Goal: Task Accomplishment & Management: Use online tool/utility

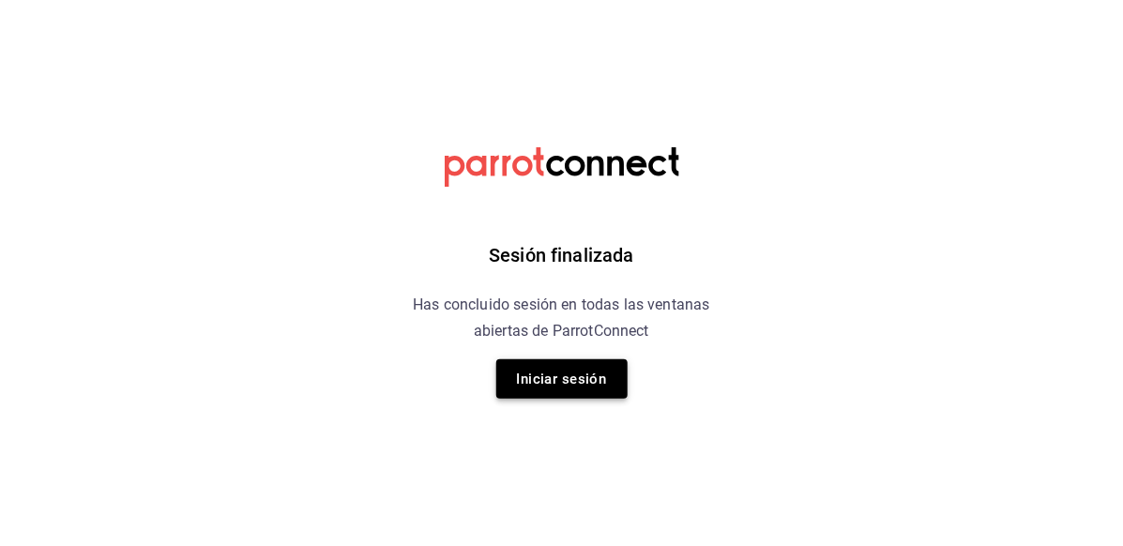
click at [593, 382] on button "Iniciar sesión" at bounding box center [561, 378] width 131 height 39
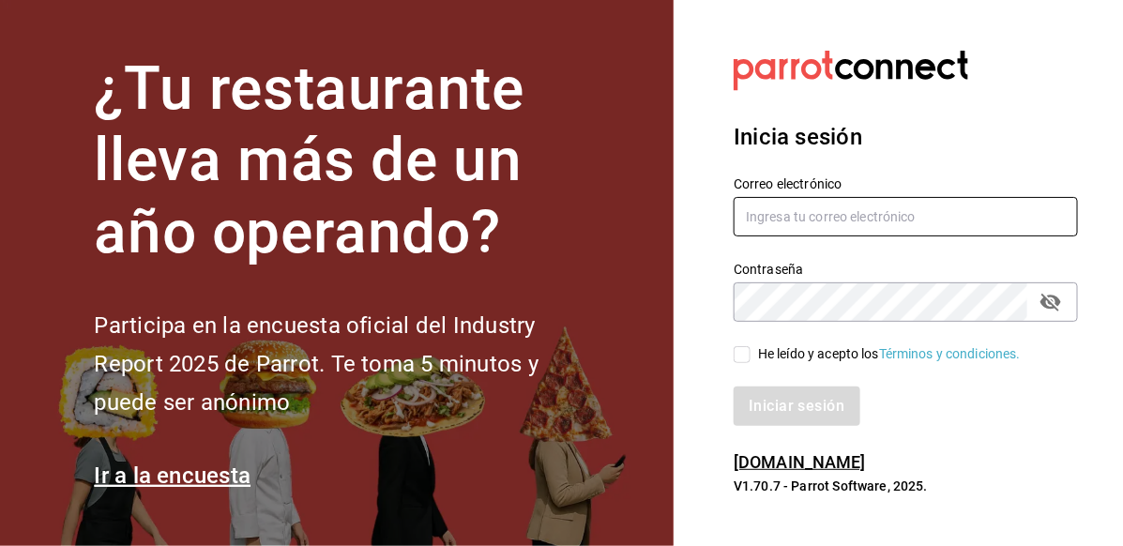
type input "roman.contreras@grupocosteno.com"
click at [754, 356] on span "He leído y acepto los Términos y condiciones." at bounding box center [886, 354] width 270 height 20
click at [751, 356] on input "He leído y acepto los Términos y condiciones." at bounding box center [742, 354] width 17 height 17
checkbox input "true"
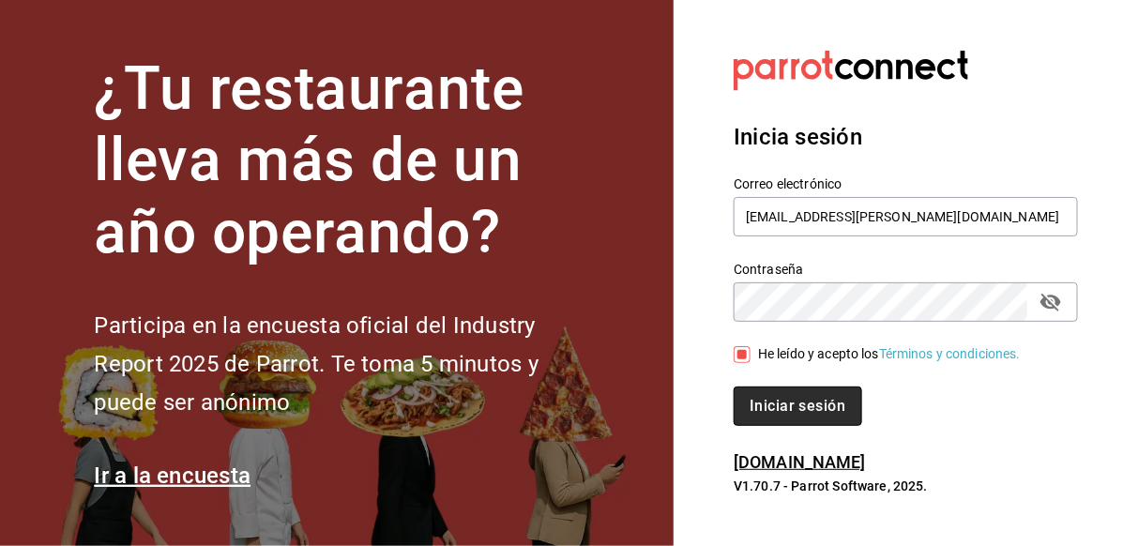
click at [778, 394] on button "Iniciar sesión" at bounding box center [798, 406] width 128 height 39
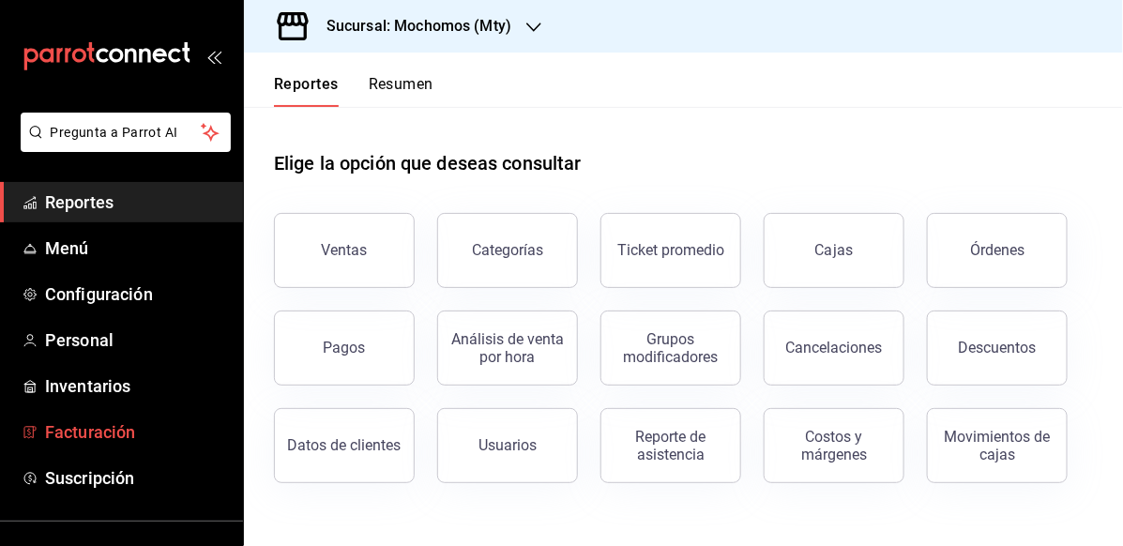
click at [132, 435] on span "Facturación" at bounding box center [136, 431] width 183 height 25
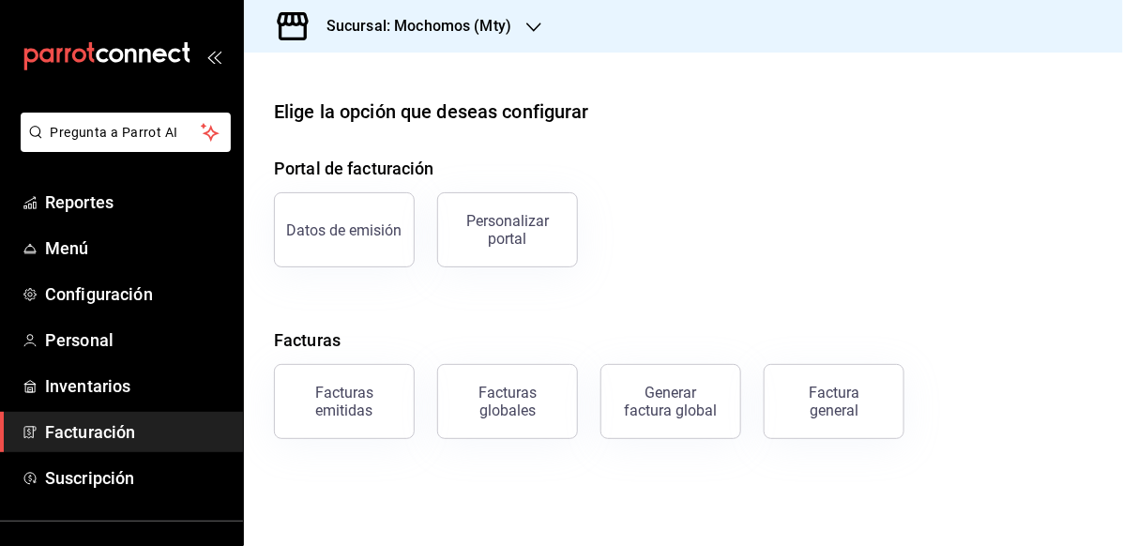
click at [490, 21] on h3 "Sucursal: Mochomos (Mty)" at bounding box center [412, 26] width 200 height 23
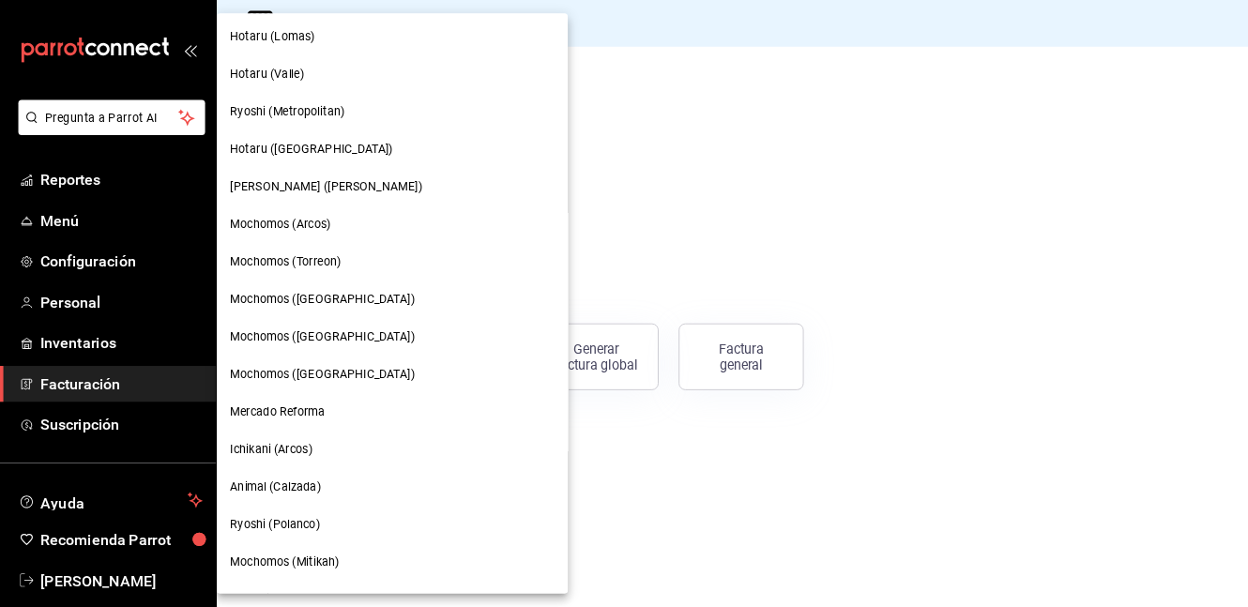
scroll to position [672, 0]
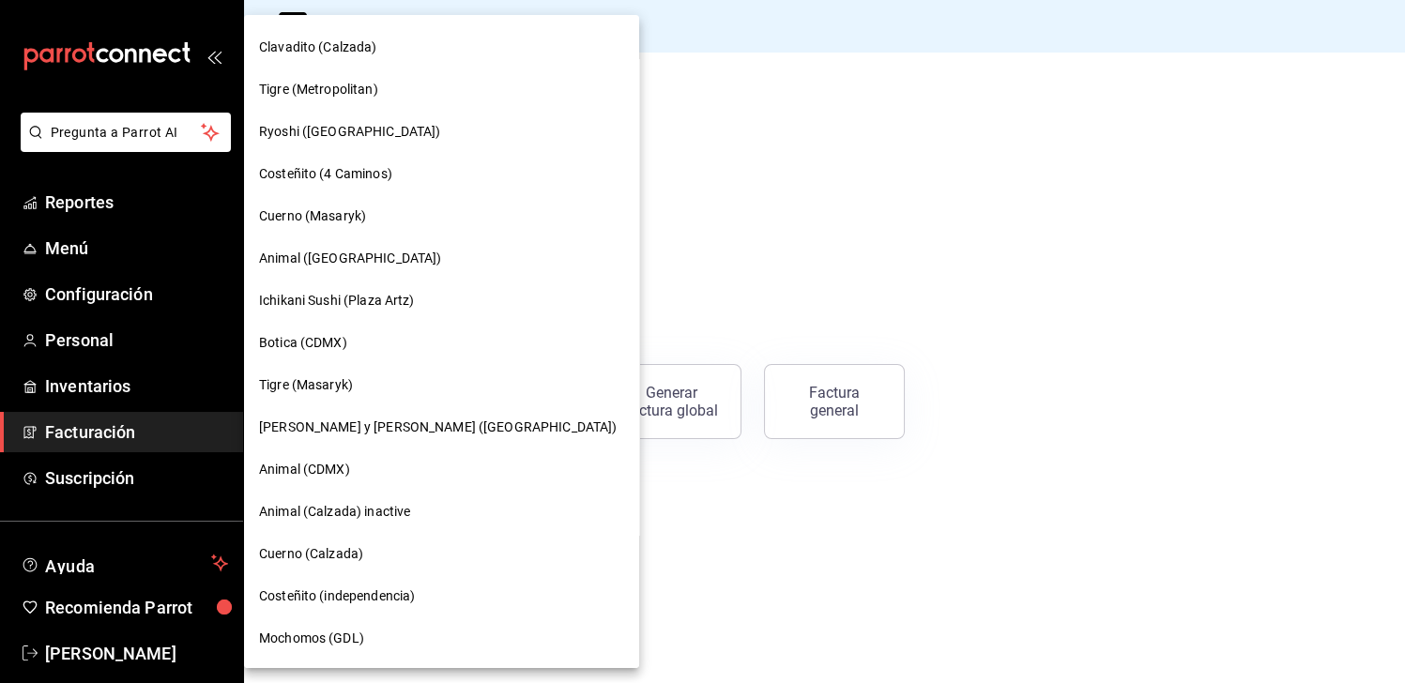
click at [353, 326] on div "Botica (CDMX)" at bounding box center [441, 343] width 395 height 42
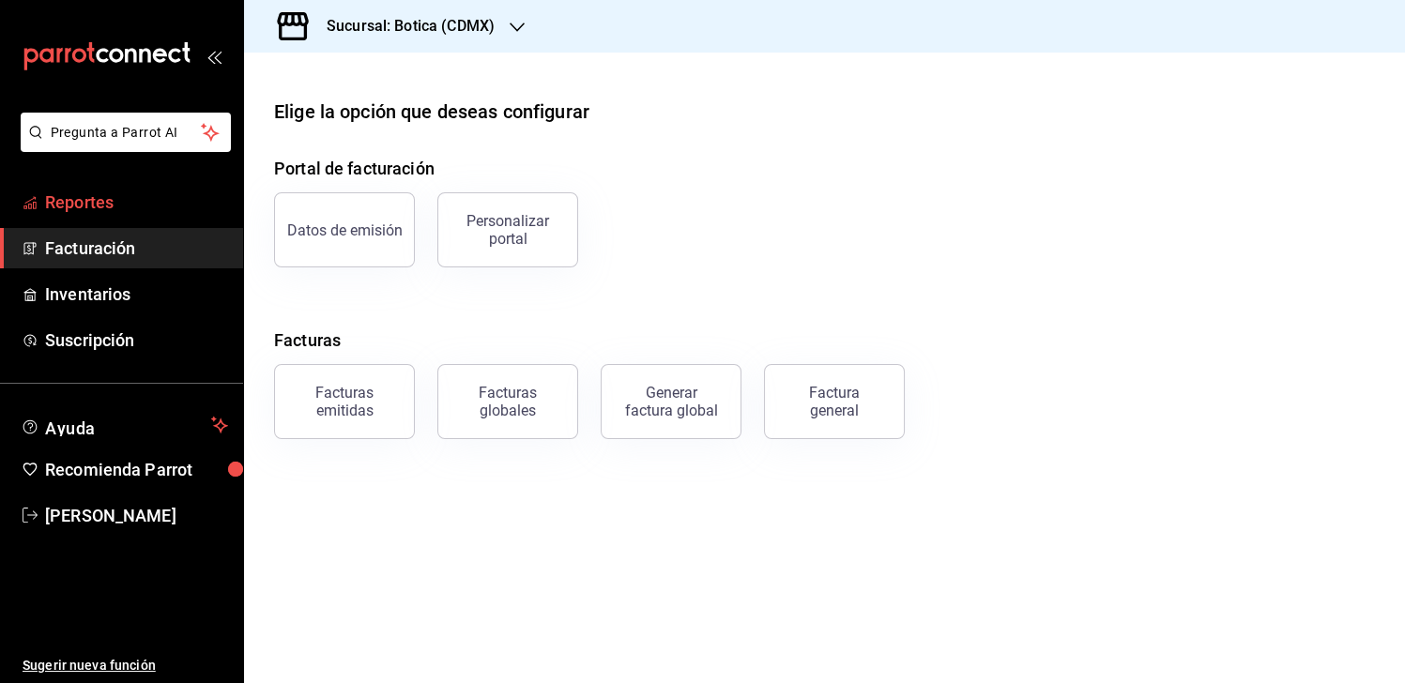
click at [170, 196] on span "Reportes" at bounding box center [136, 202] width 183 height 25
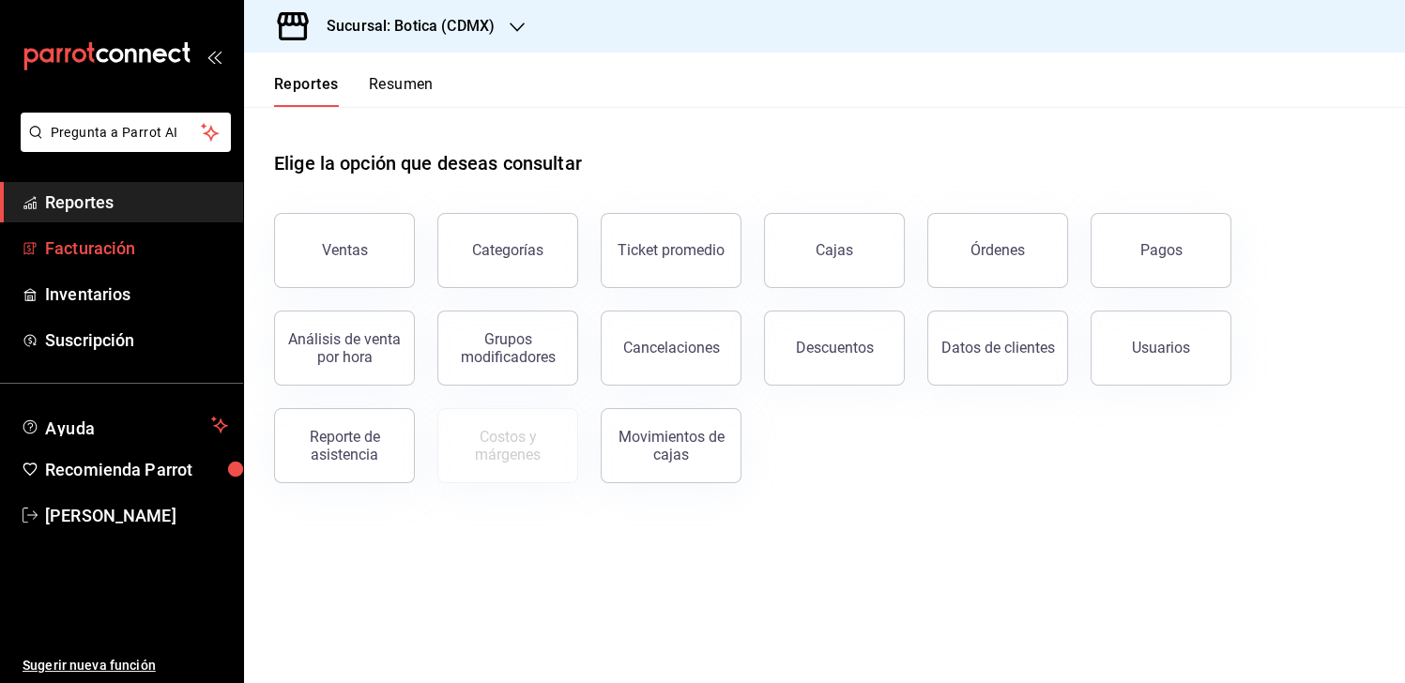
click at [102, 236] on span "Facturación" at bounding box center [136, 248] width 183 height 25
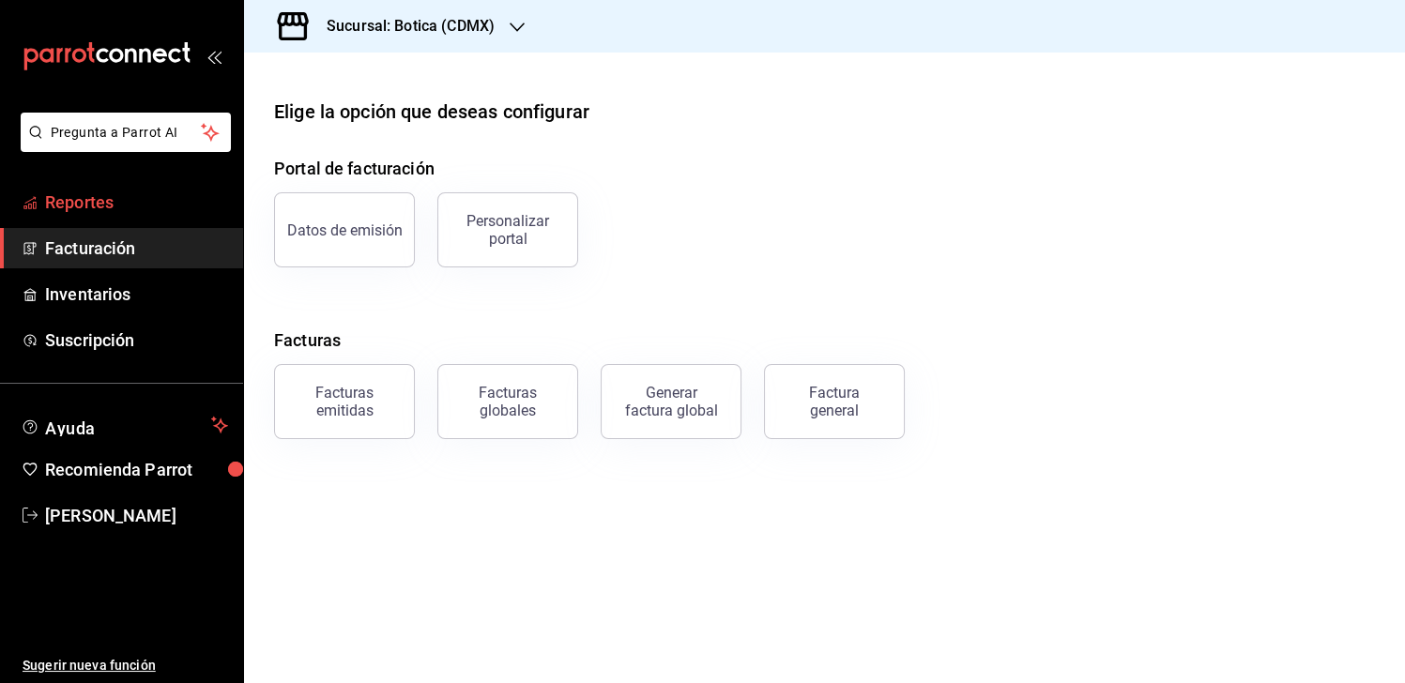
click at [76, 194] on span "Reportes" at bounding box center [136, 202] width 183 height 25
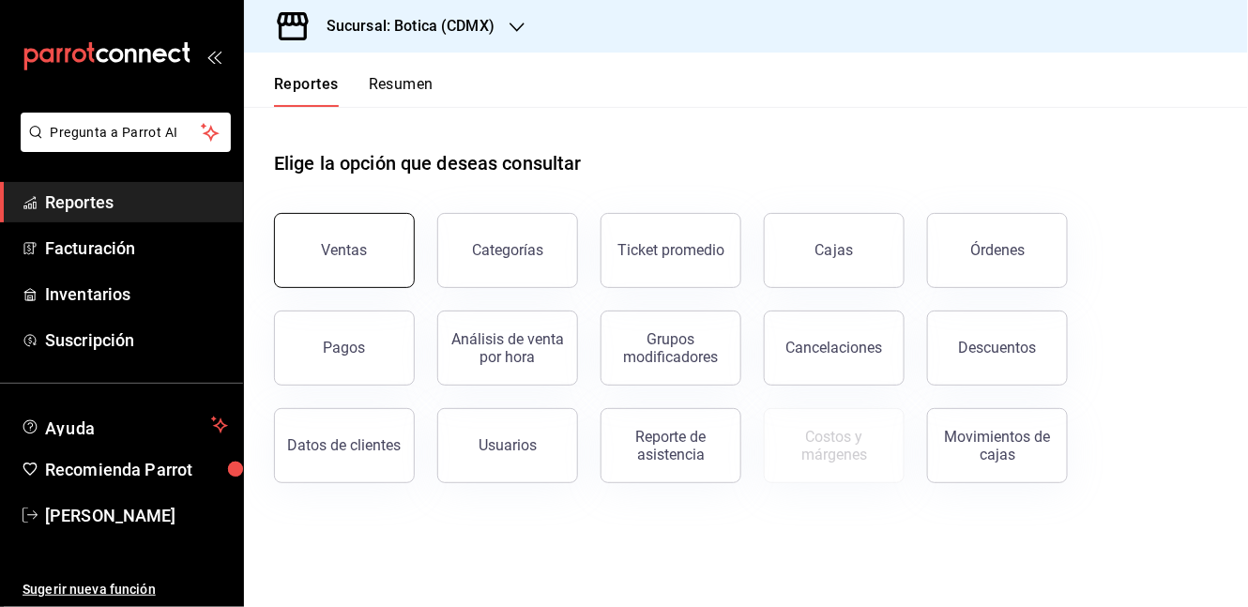
click at [324, 237] on button "Ventas" at bounding box center [344, 250] width 141 height 75
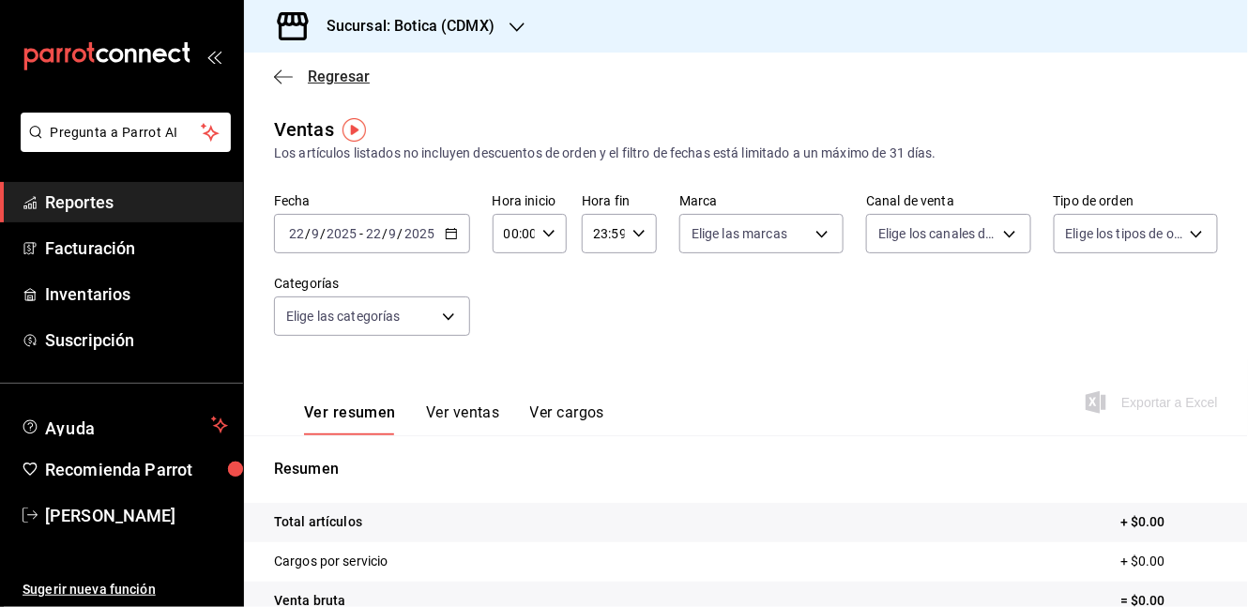
click at [282, 80] on icon "button" at bounding box center [283, 77] width 19 height 17
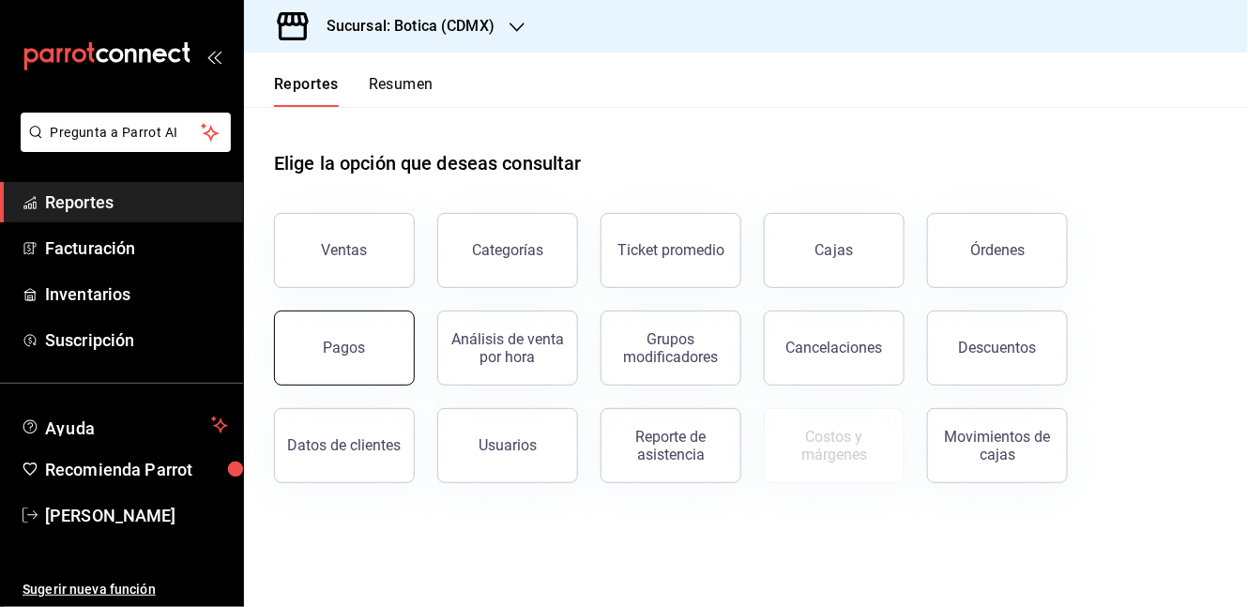
click at [354, 376] on button "Pagos" at bounding box center [344, 348] width 141 height 75
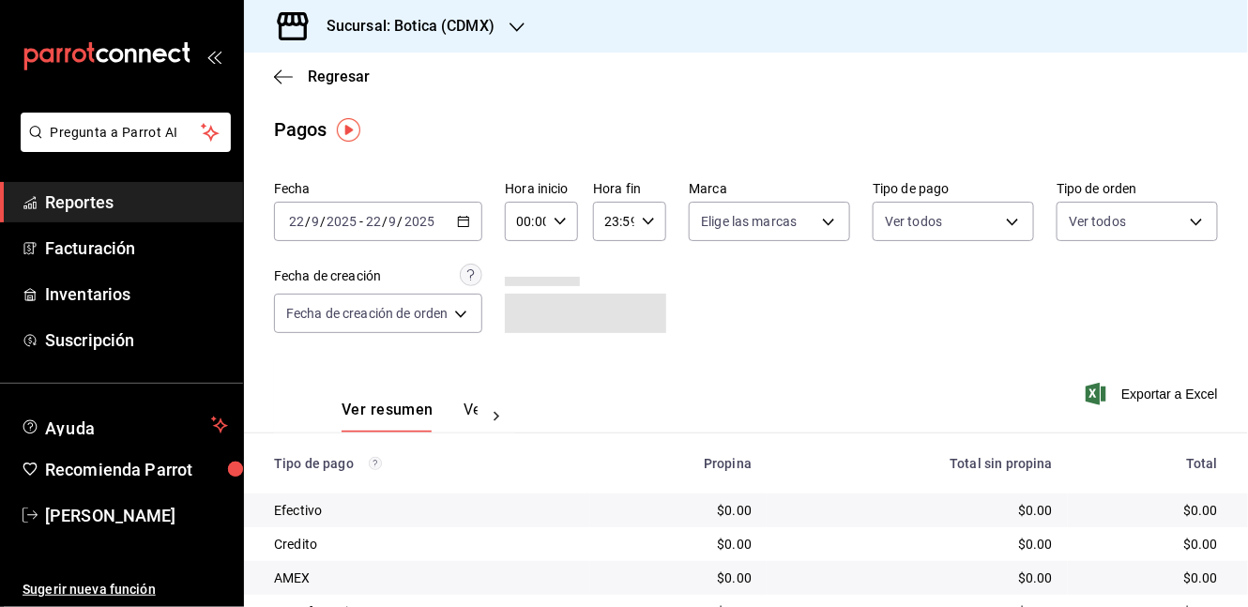
click at [324, 206] on div "[DATE] [DATE] - [DATE] [DATE]" at bounding box center [378, 221] width 208 height 39
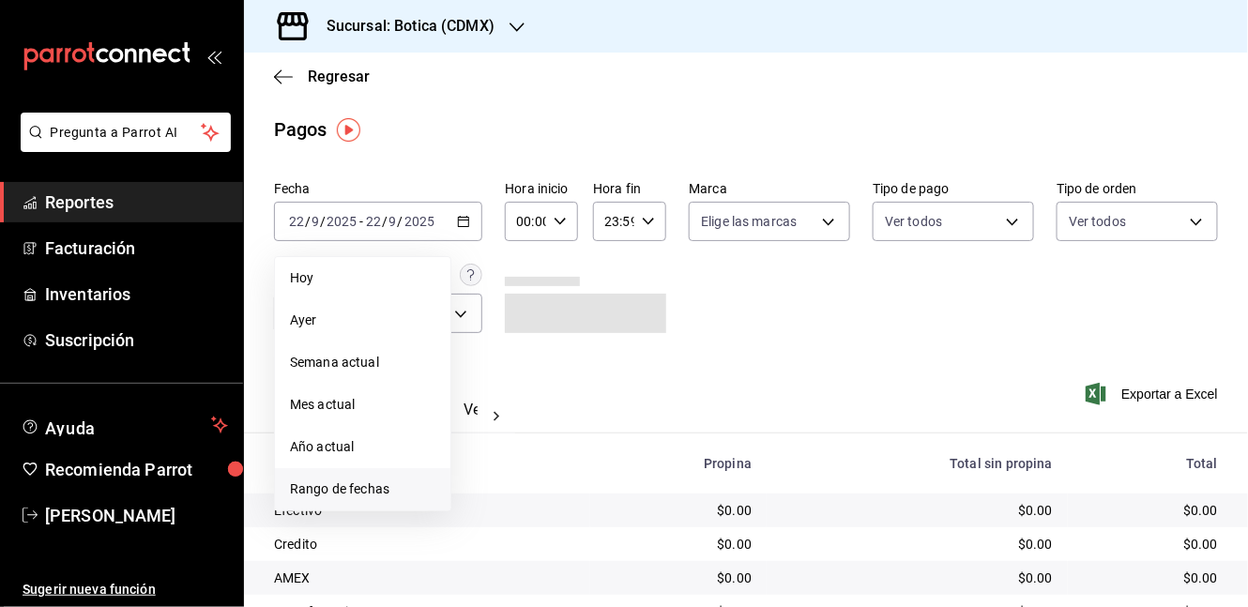
click at [350, 494] on span "Rango de fechas" at bounding box center [362, 490] width 145 height 20
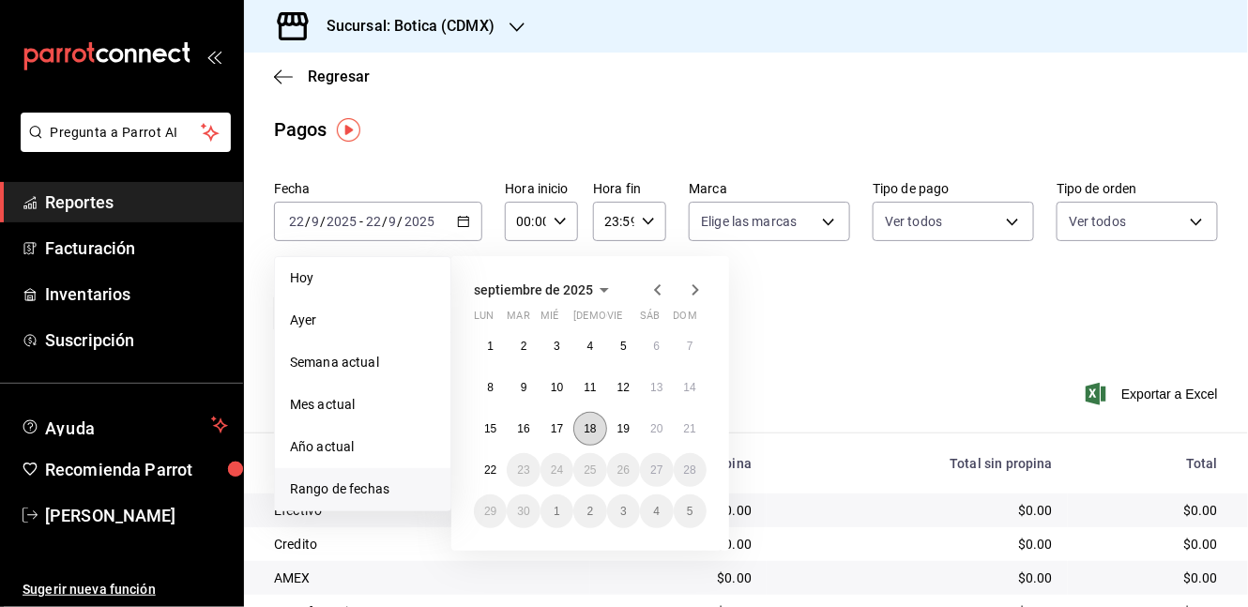
click at [580, 428] on button "18" at bounding box center [589, 429] width 33 height 34
click at [619, 423] on abbr "19" at bounding box center [623, 428] width 12 height 13
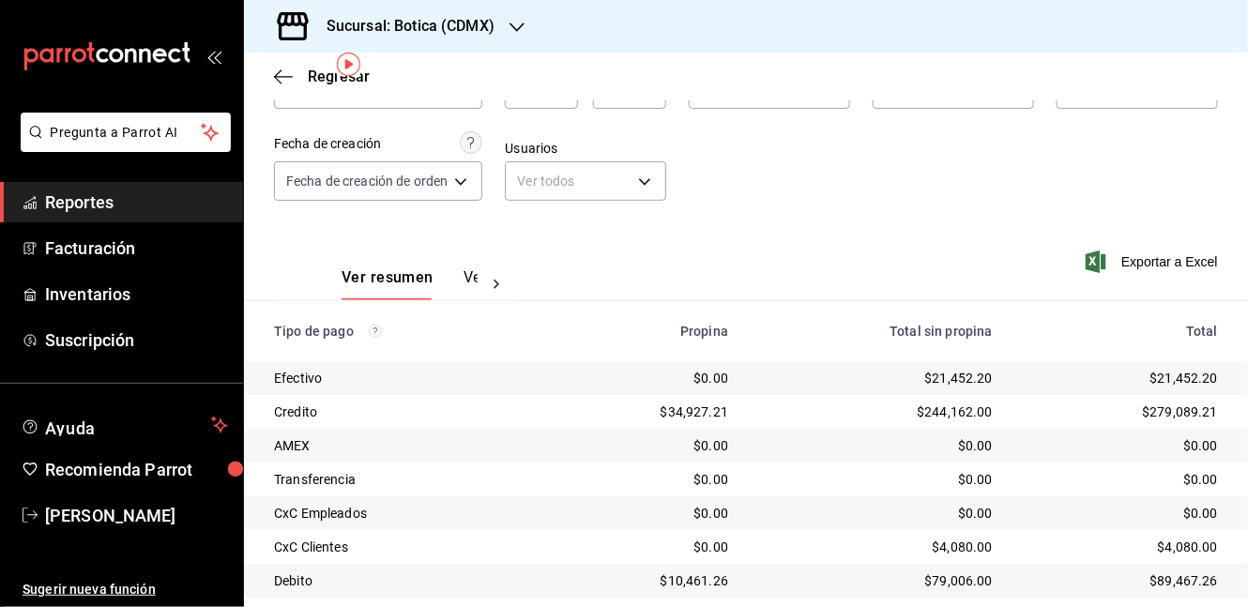
scroll to position [221, 0]
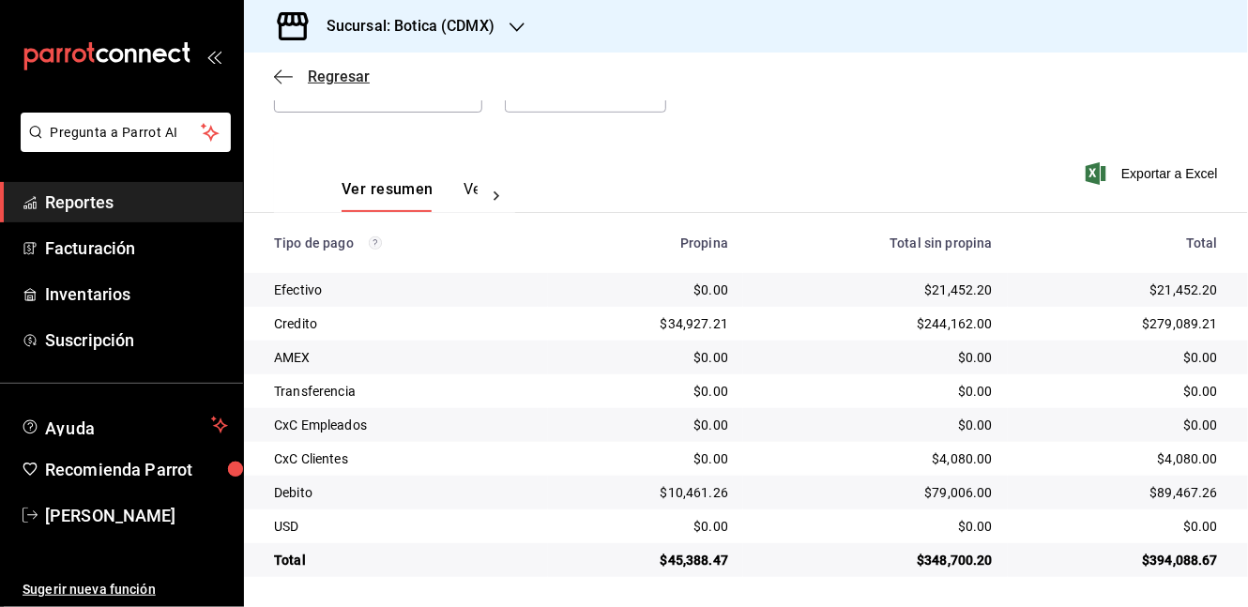
click at [290, 71] on icon "button" at bounding box center [283, 77] width 19 height 17
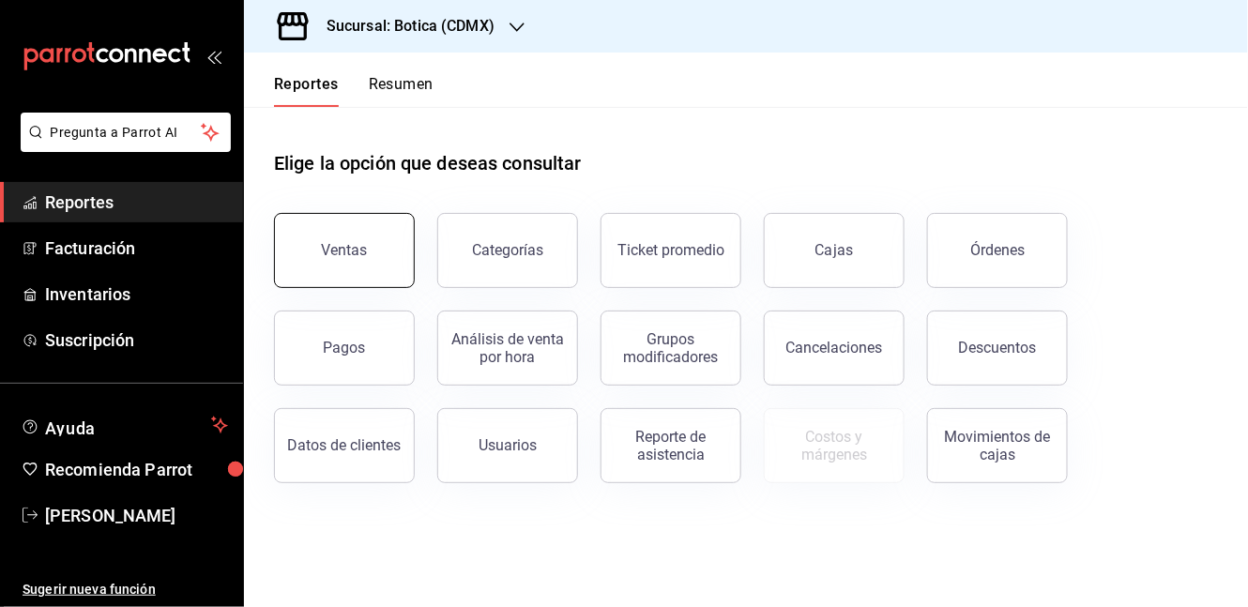
click at [303, 212] on div "Ventas" at bounding box center [332, 239] width 163 height 98
click at [338, 242] on div "Ventas" at bounding box center [345, 250] width 46 height 18
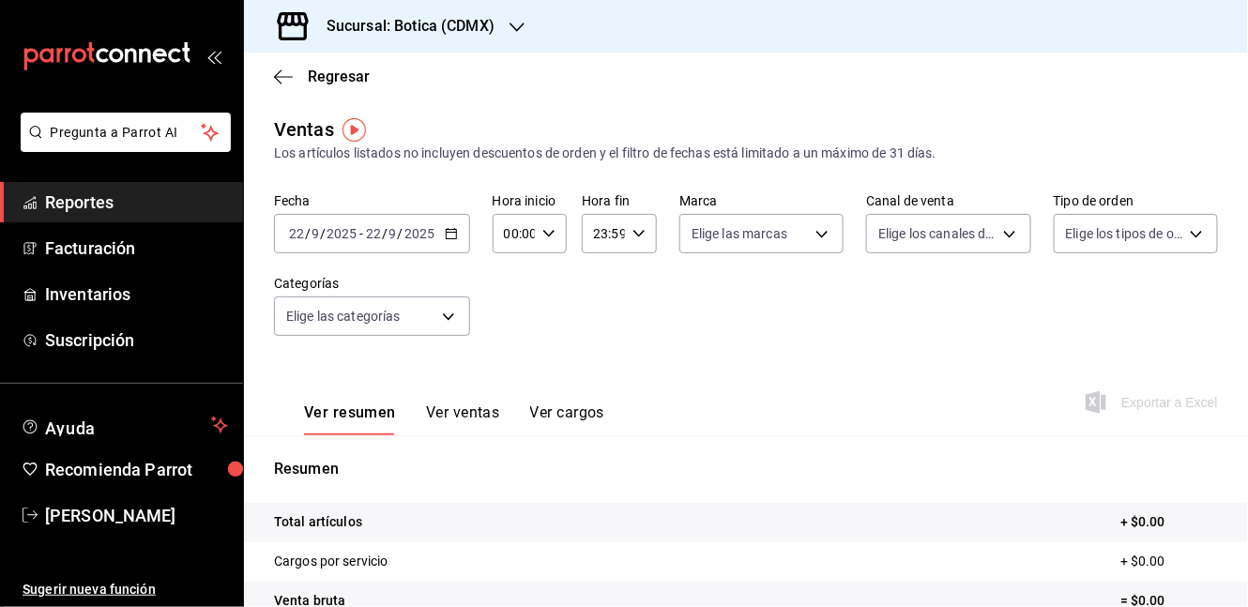
click at [454, 238] on \(Stroke\) "button" at bounding box center [451, 234] width 11 height 10
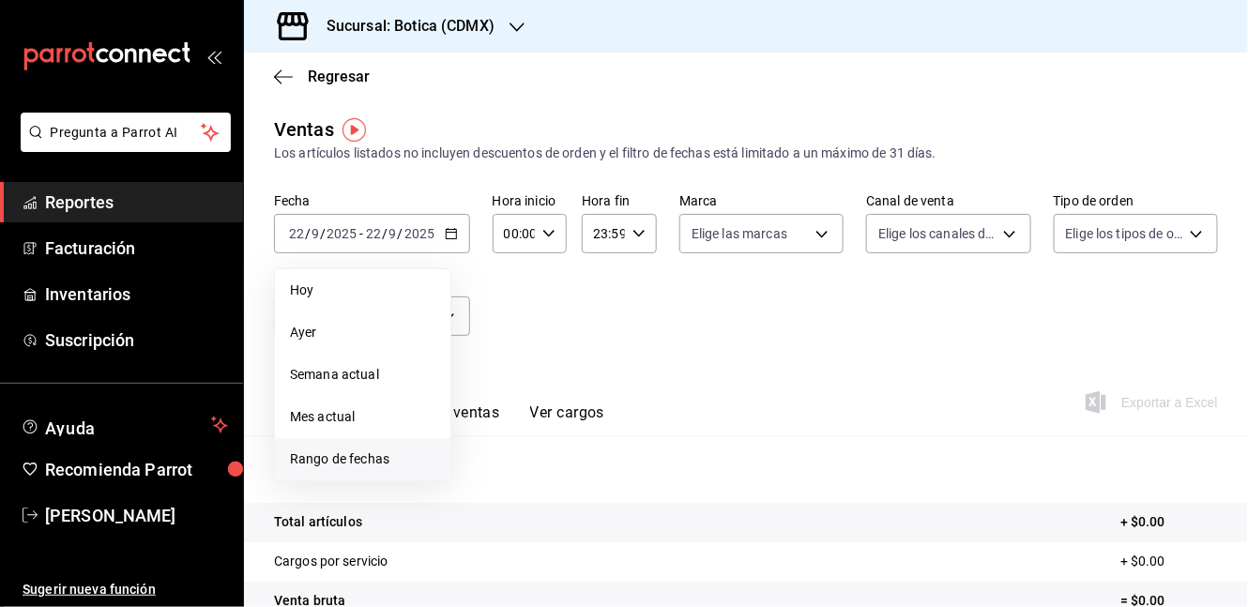
click at [343, 460] on span "Rango de fechas" at bounding box center [362, 459] width 145 height 20
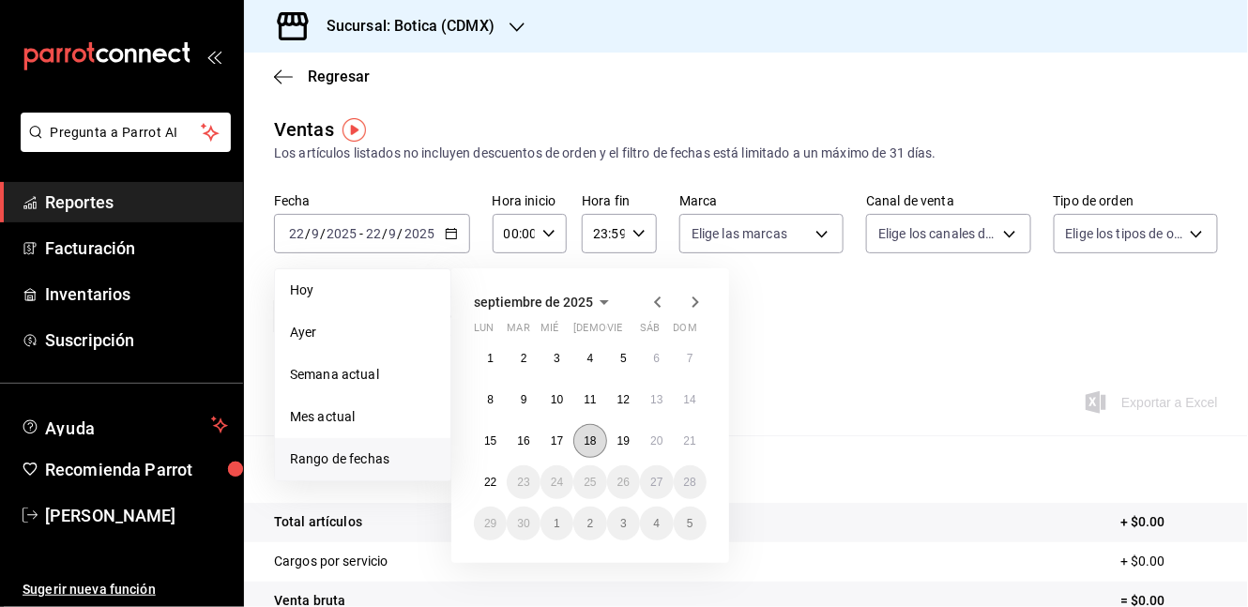
click at [595, 434] on abbr "18" at bounding box center [590, 440] width 12 height 13
click at [611, 450] on button "19" at bounding box center [623, 441] width 33 height 34
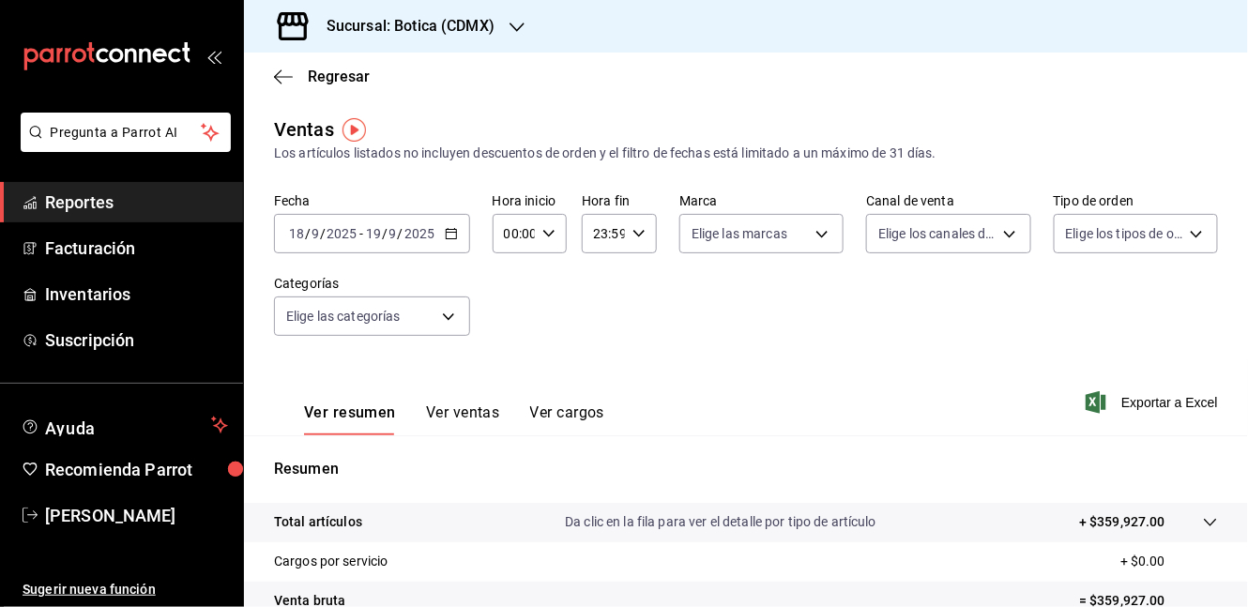
click at [536, 245] on div "00:00 Hora inicio" at bounding box center [530, 233] width 75 height 39
click at [498, 298] on button "05" at bounding box center [509, 299] width 29 height 38
type input "05:00"
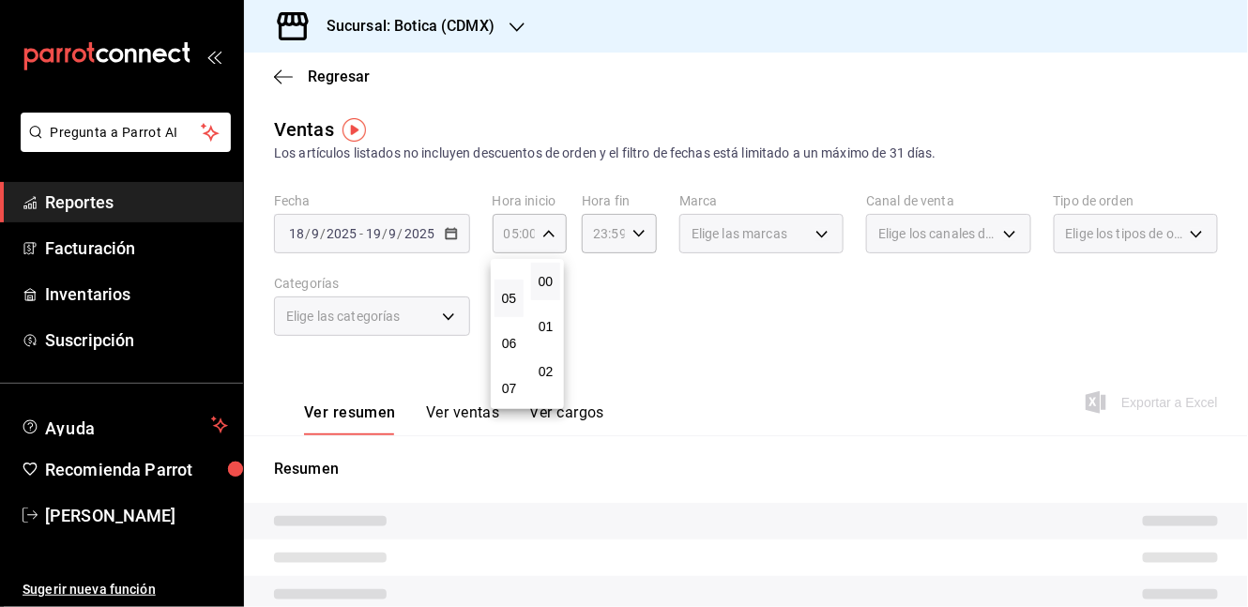
click at [535, 285] on button "00" at bounding box center [545, 282] width 29 height 38
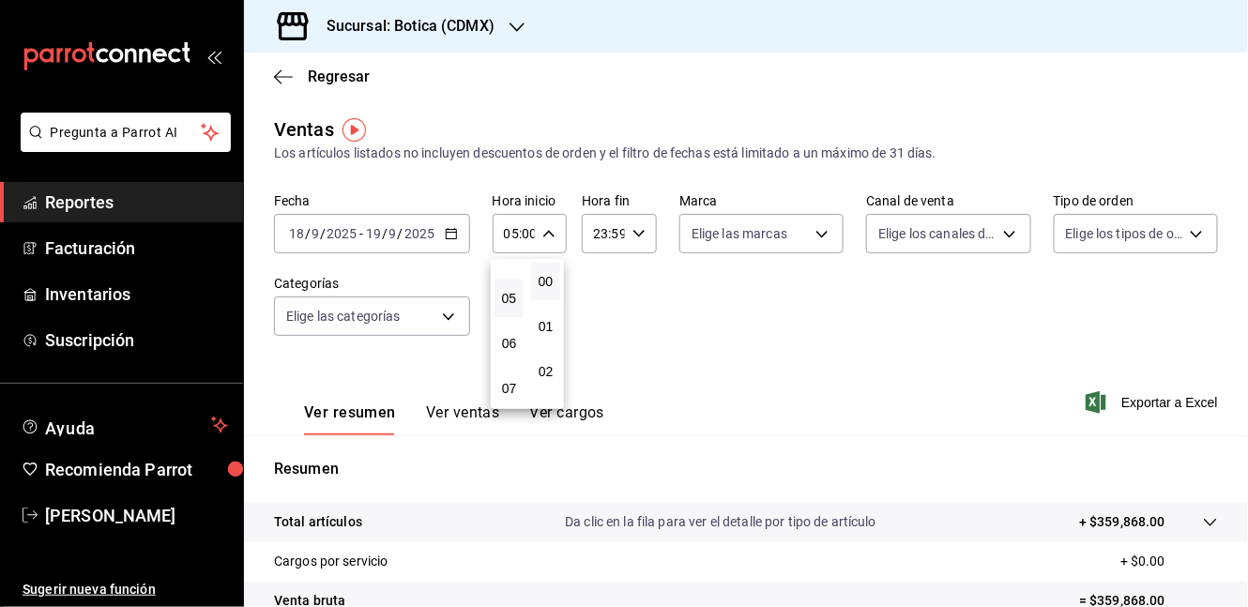
click at [650, 236] on div at bounding box center [624, 303] width 1248 height 607
click at [633, 234] on \(Stroke\) "button" at bounding box center [638, 233] width 11 height 7
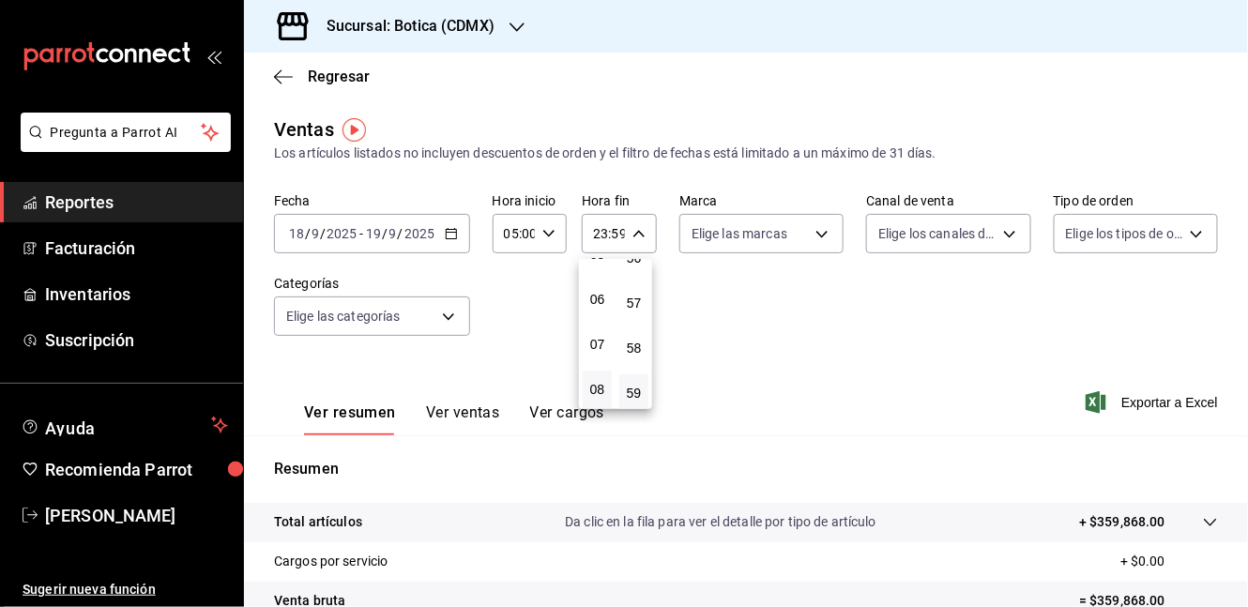
scroll to position [208, 0]
click at [601, 303] on span "05" at bounding box center [597, 298] width 7 height 15
click at [633, 289] on button "00" at bounding box center [633, 282] width 29 height 38
type input "05:00"
click at [891, 345] on div at bounding box center [624, 303] width 1248 height 607
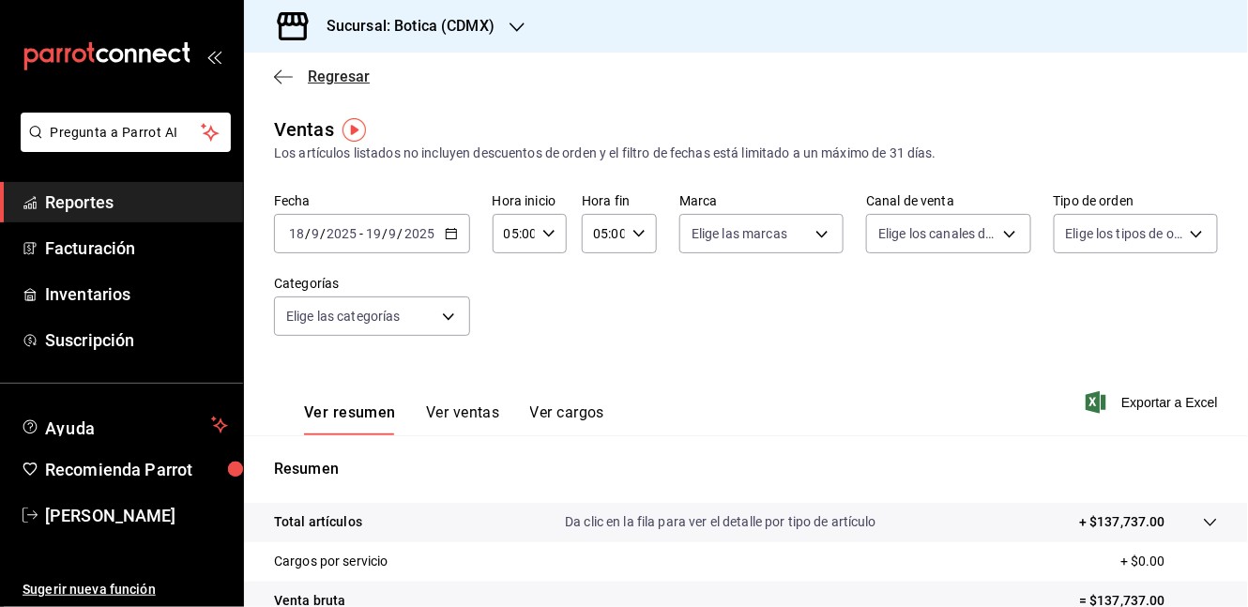
click at [288, 73] on icon "button" at bounding box center [283, 77] width 19 height 17
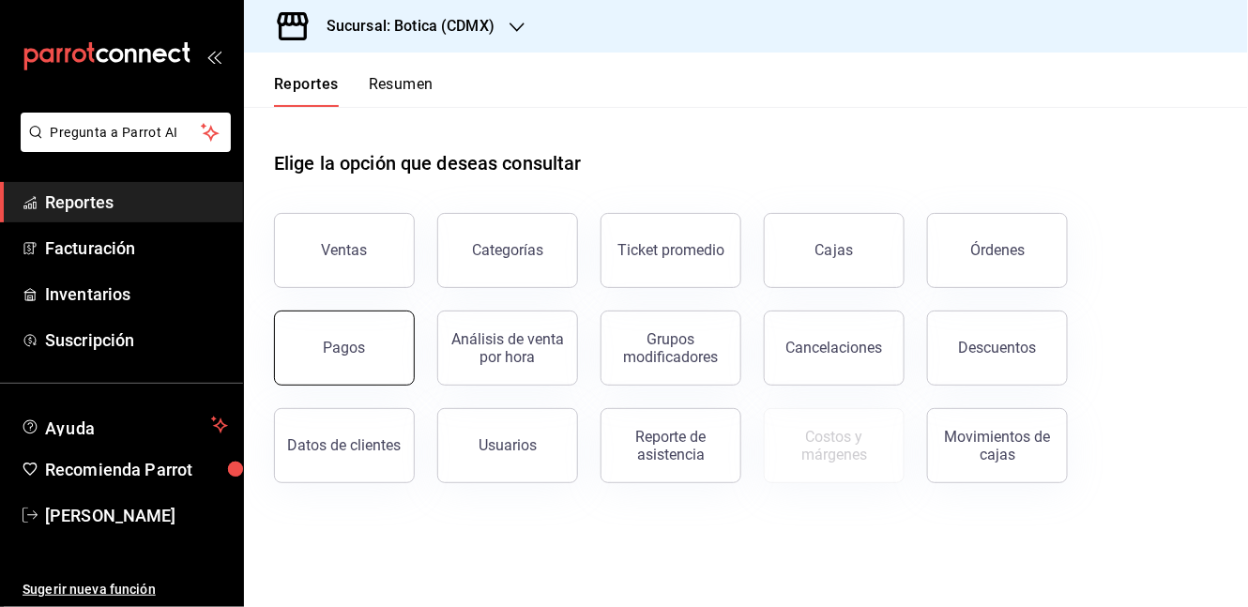
click at [338, 336] on button "Pagos" at bounding box center [344, 348] width 141 height 75
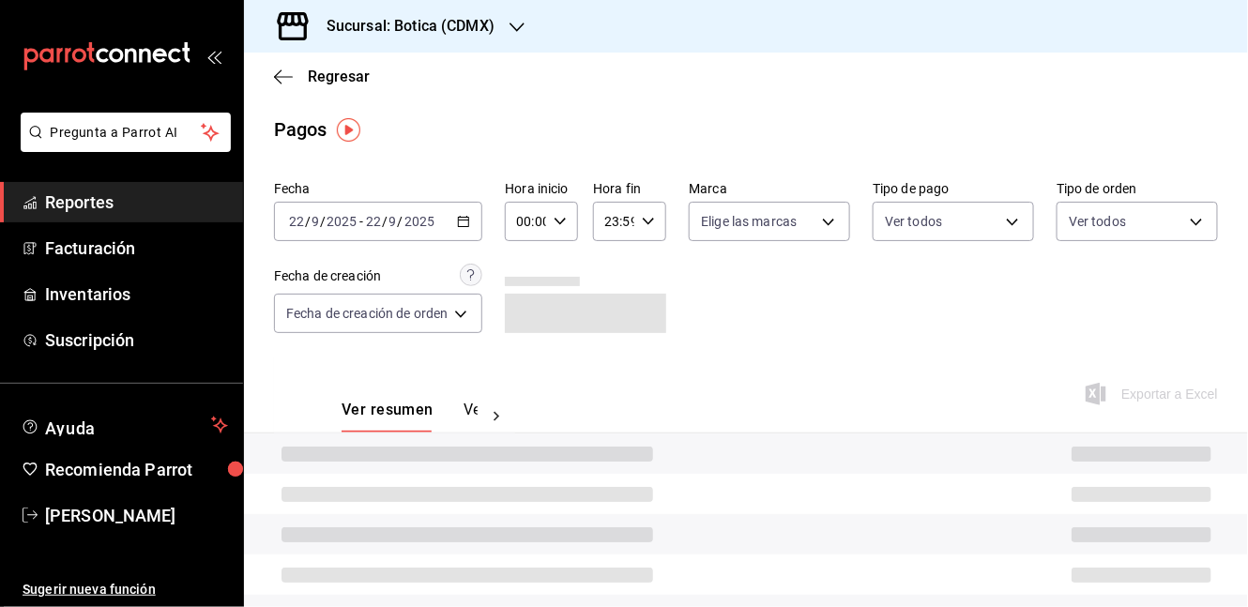
click at [475, 212] on div "[DATE] [DATE] - [DATE] [DATE]" at bounding box center [378, 221] width 208 height 39
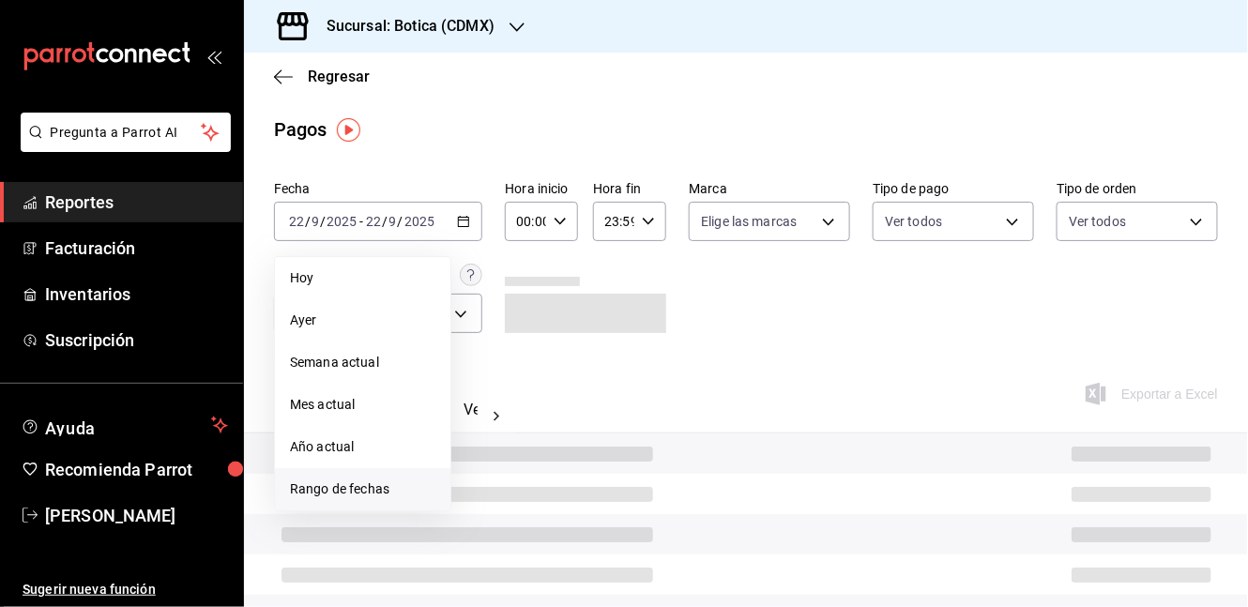
click at [381, 503] on li "Rango de fechas" at bounding box center [362, 489] width 175 height 42
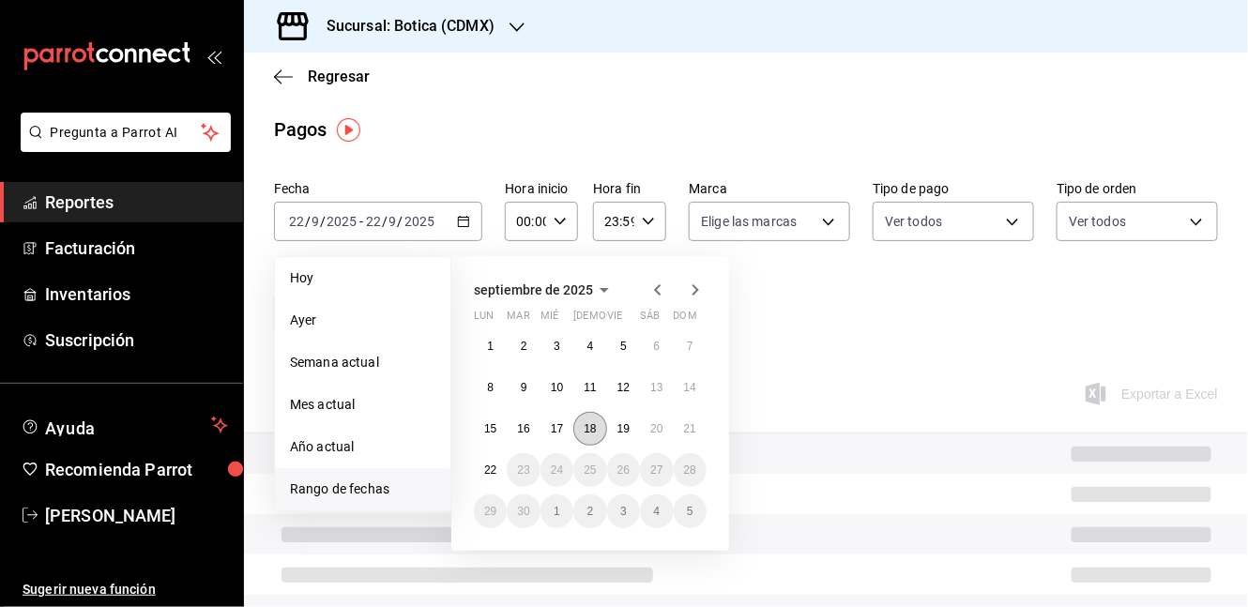
click at [592, 435] on button "18" at bounding box center [589, 429] width 33 height 34
click at [626, 440] on button "19" at bounding box center [623, 429] width 33 height 34
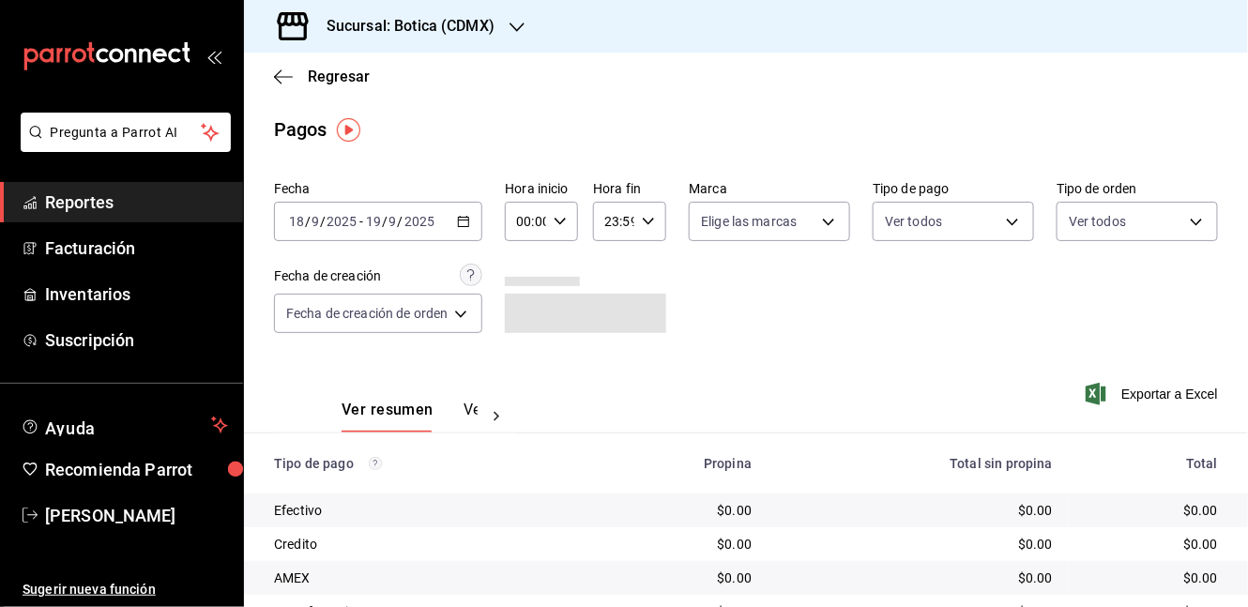
click at [550, 225] on div "00:00 Hora inicio" at bounding box center [541, 221] width 73 height 39
click at [525, 383] on span "05" at bounding box center [525, 390] width 6 height 15
type input "05:00"
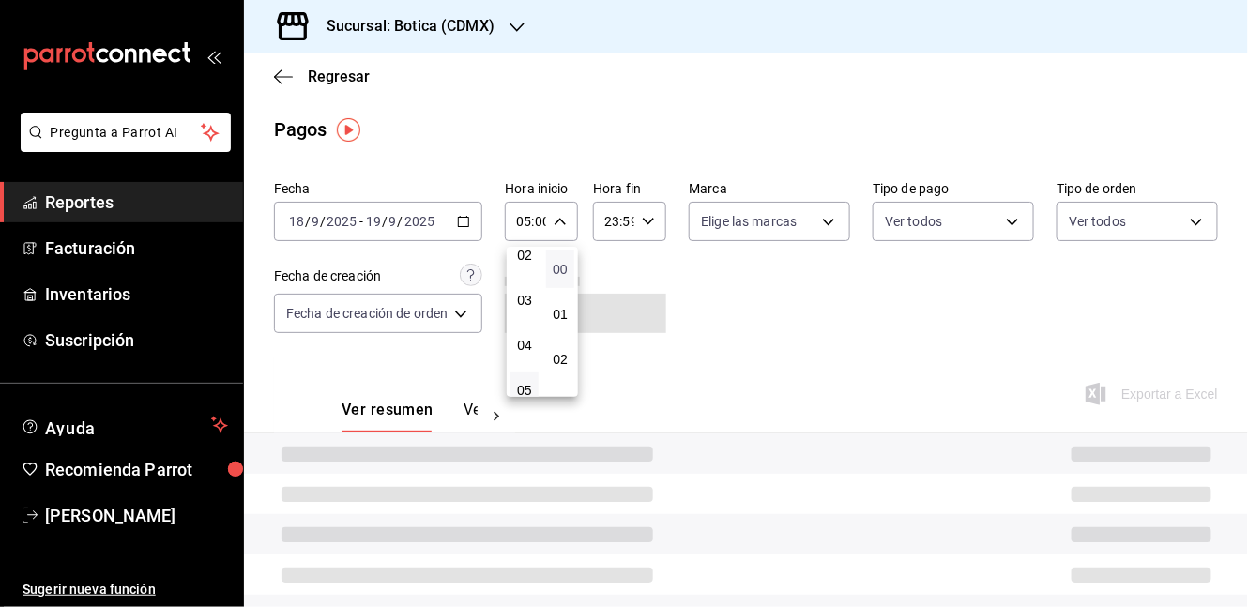
click at [563, 272] on span "00" at bounding box center [560, 269] width 6 height 15
click at [641, 221] on div at bounding box center [624, 303] width 1248 height 607
click at [643, 221] on \(Stroke\) "button" at bounding box center [648, 221] width 11 height 7
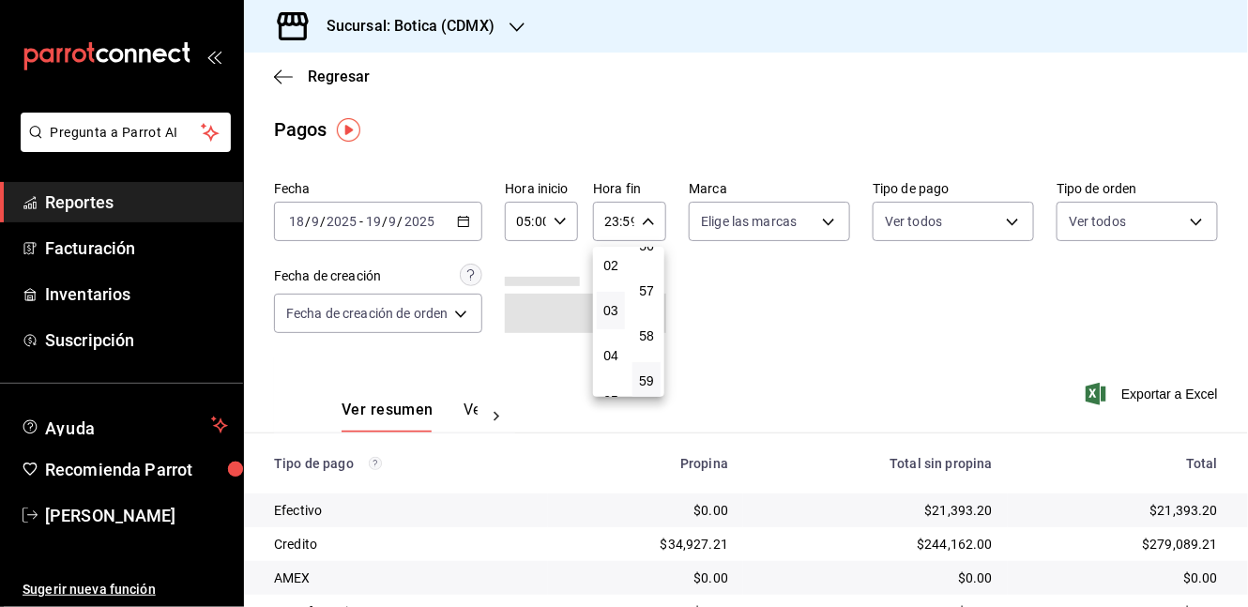
scroll to position [198, 0]
click at [614, 298] on span "05" at bounding box center [611, 296] width 6 height 15
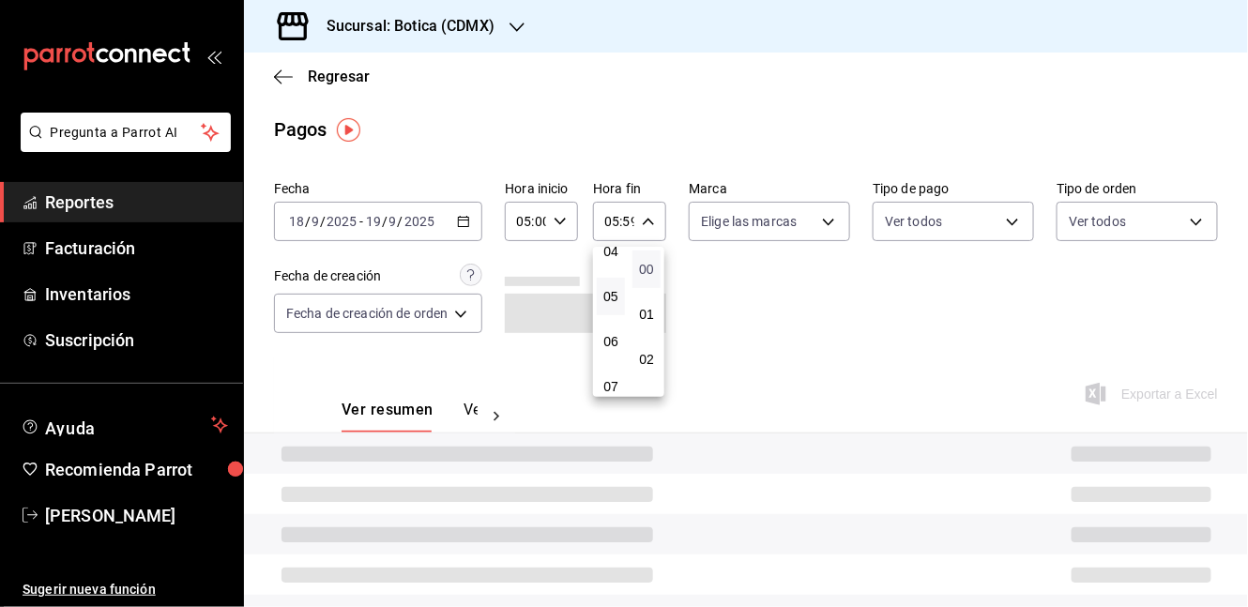
click at [644, 270] on span "00" at bounding box center [647, 269] width 6 height 15
type input "05:00"
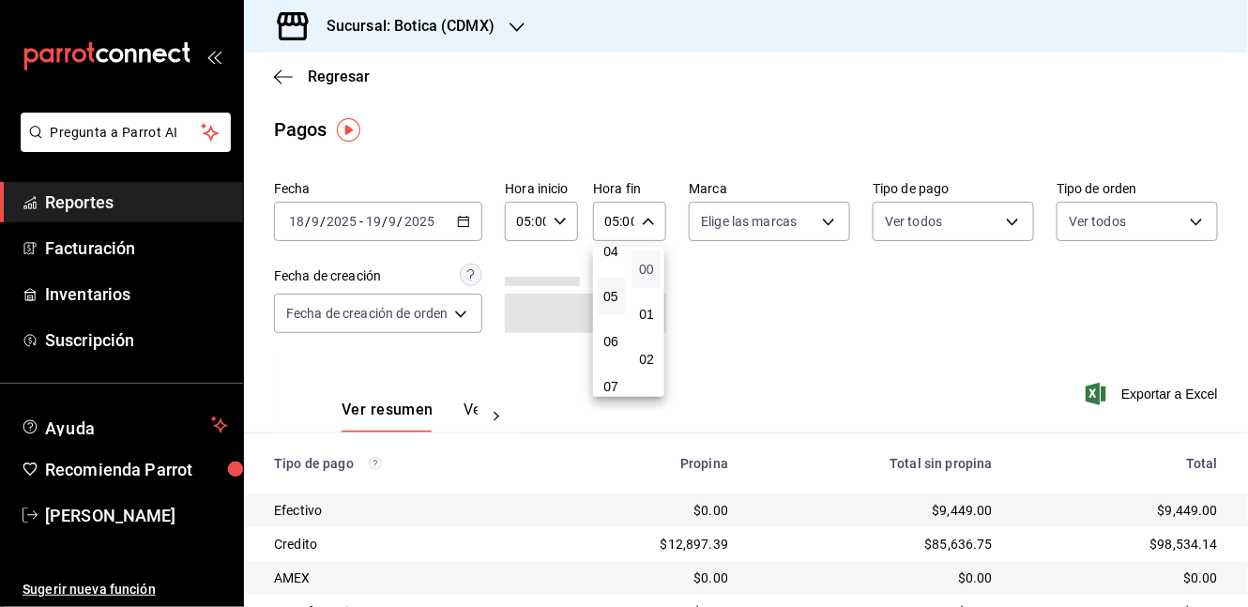
click at [644, 270] on span "00" at bounding box center [647, 269] width 6 height 15
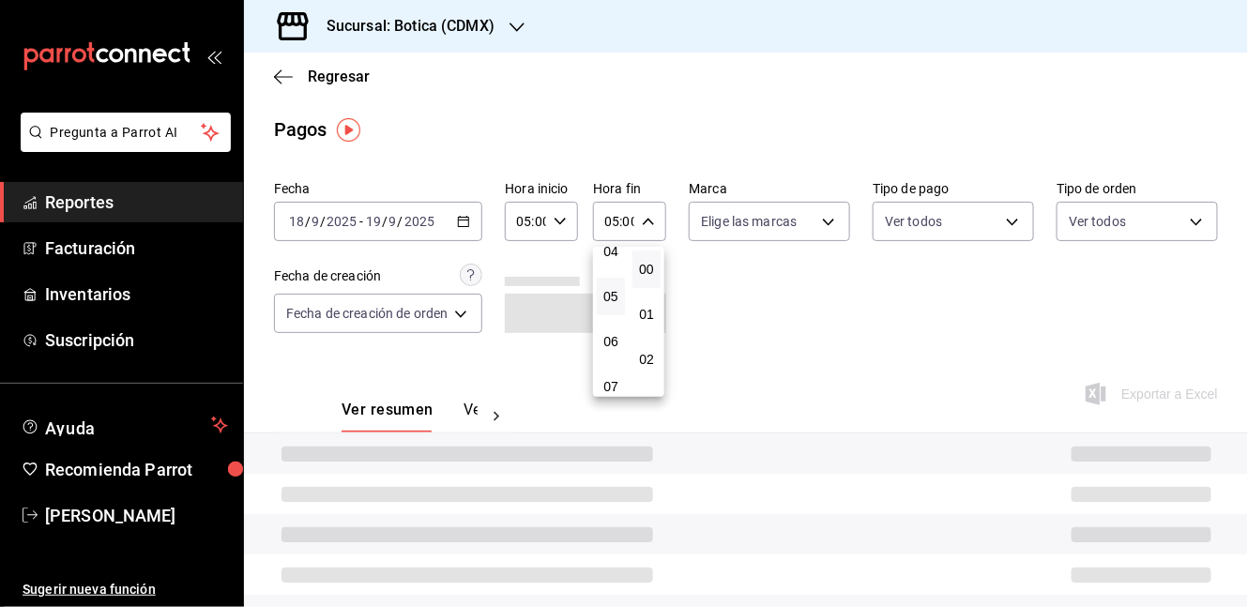
click at [992, 320] on div at bounding box center [624, 303] width 1248 height 607
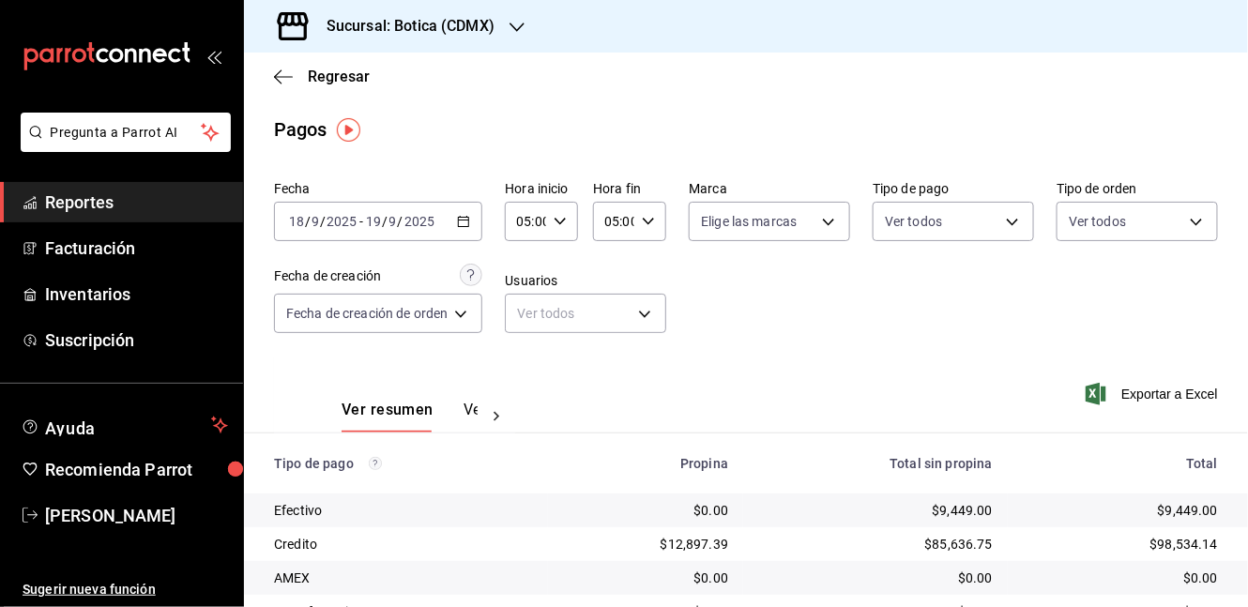
click at [467, 219] on icon "button" at bounding box center [463, 221] width 13 height 13
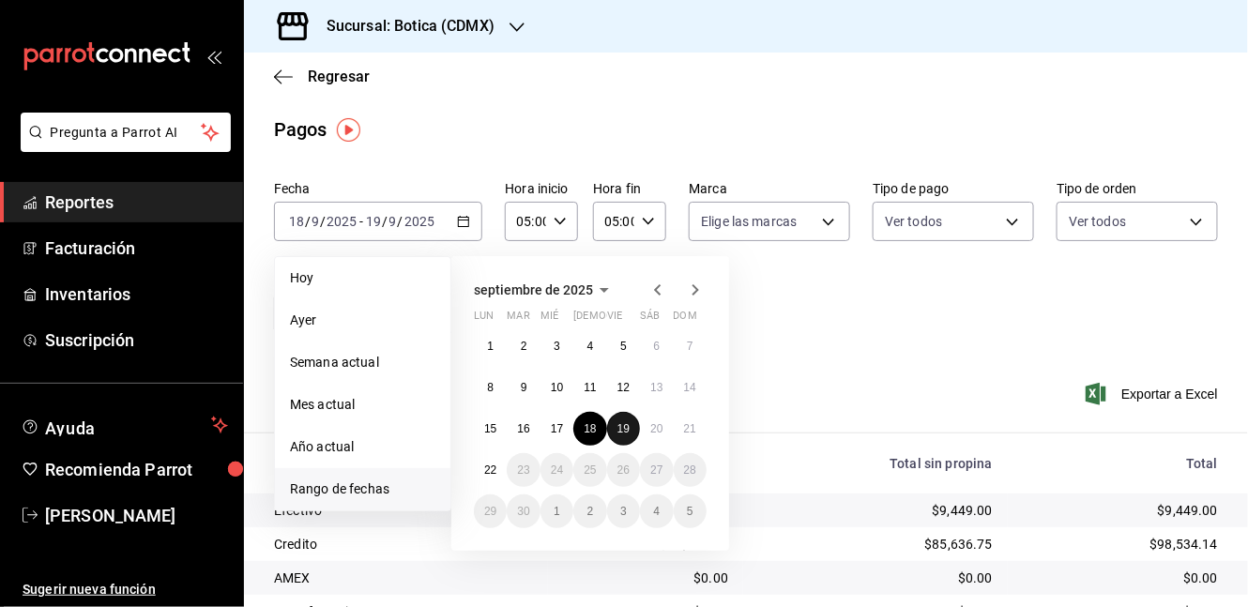
click at [618, 430] on abbr "19" at bounding box center [623, 428] width 12 height 13
click at [657, 431] on abbr "20" at bounding box center [656, 428] width 12 height 13
type input "00:00"
type input "23:59"
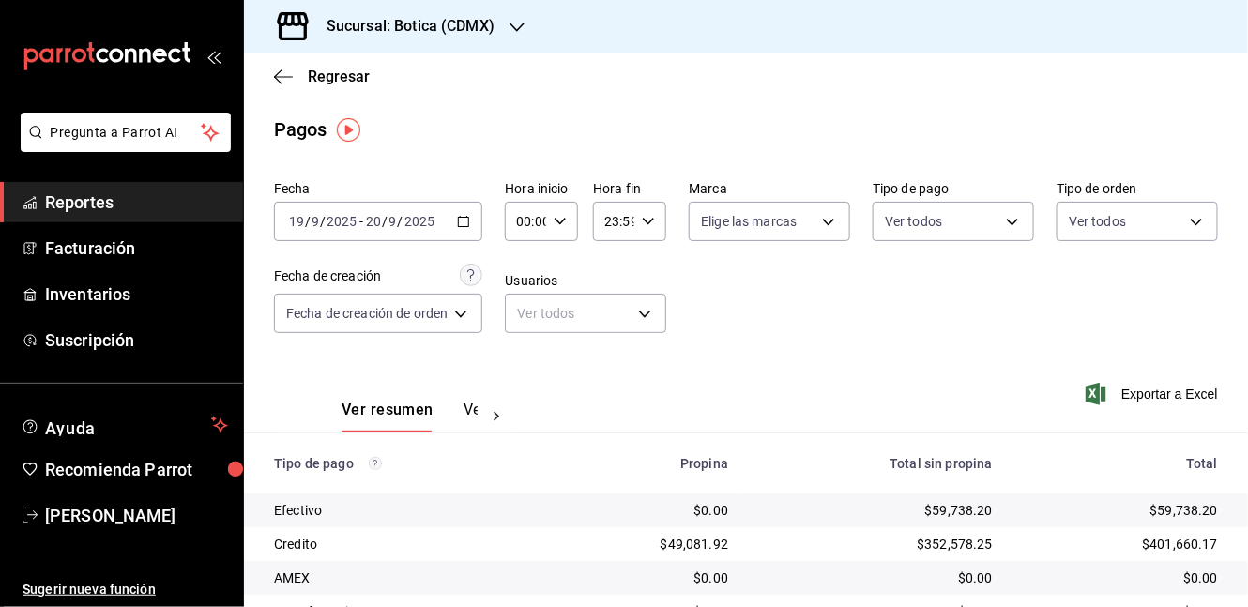
click at [570, 225] on div "00:00 Hora inicio" at bounding box center [541, 221] width 73 height 39
click at [527, 282] on span "05" at bounding box center [525, 286] width 6 height 15
type input "05:00"
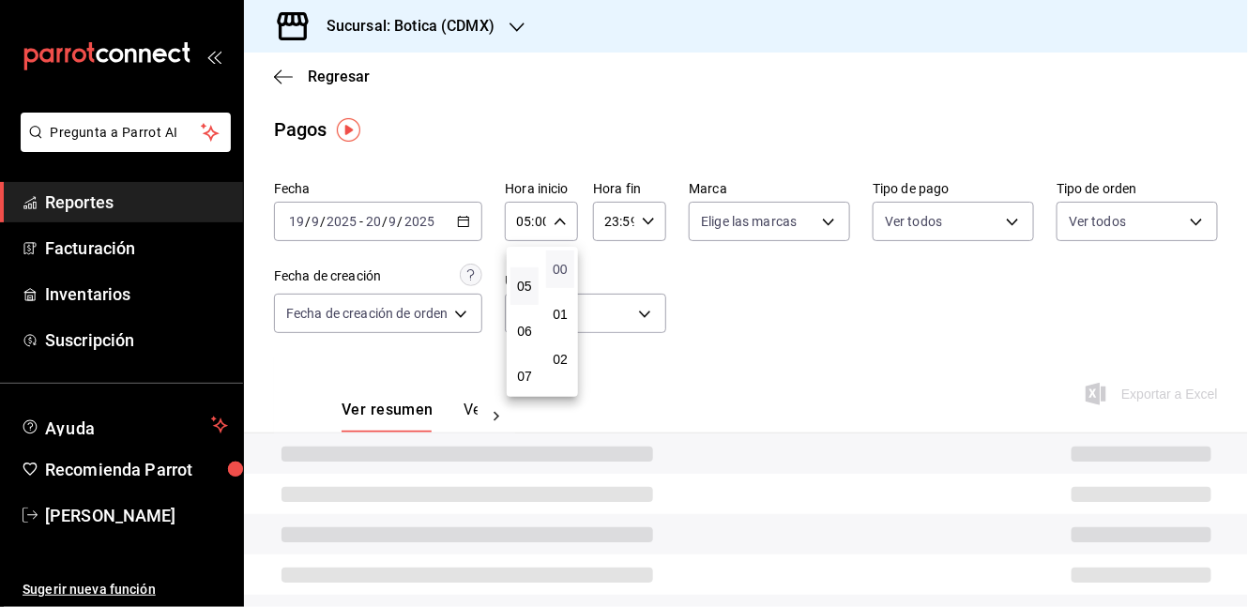
click at [559, 272] on span "00" at bounding box center [560, 269] width 6 height 15
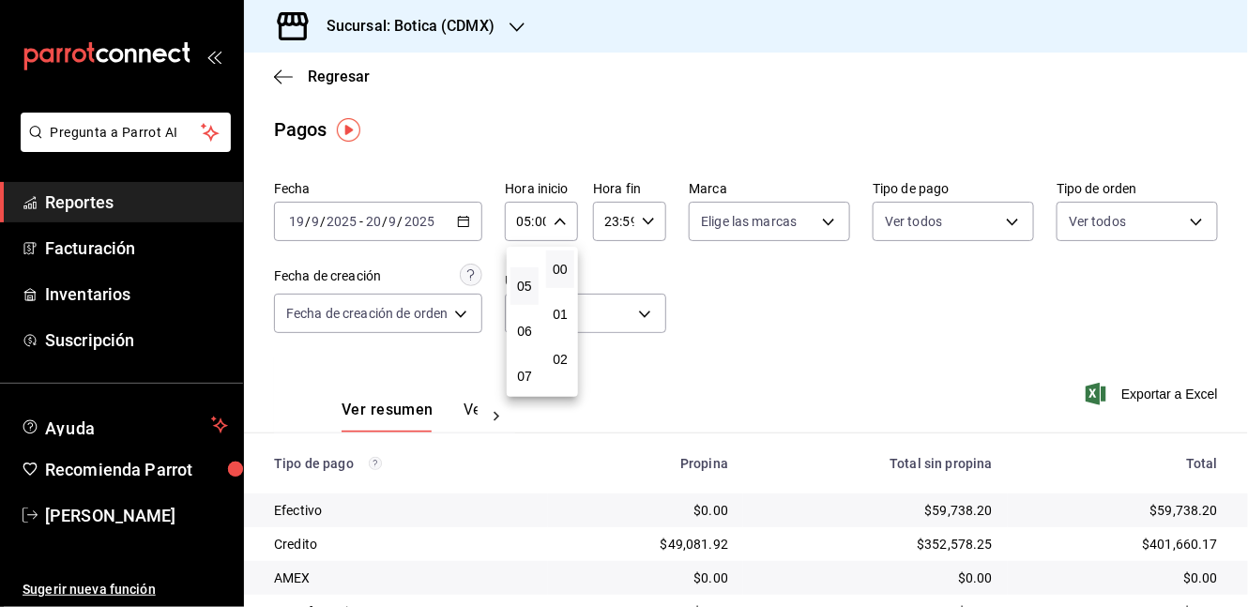
click at [646, 219] on div at bounding box center [624, 303] width 1248 height 607
click at [646, 219] on icon "button" at bounding box center [648, 221] width 13 height 13
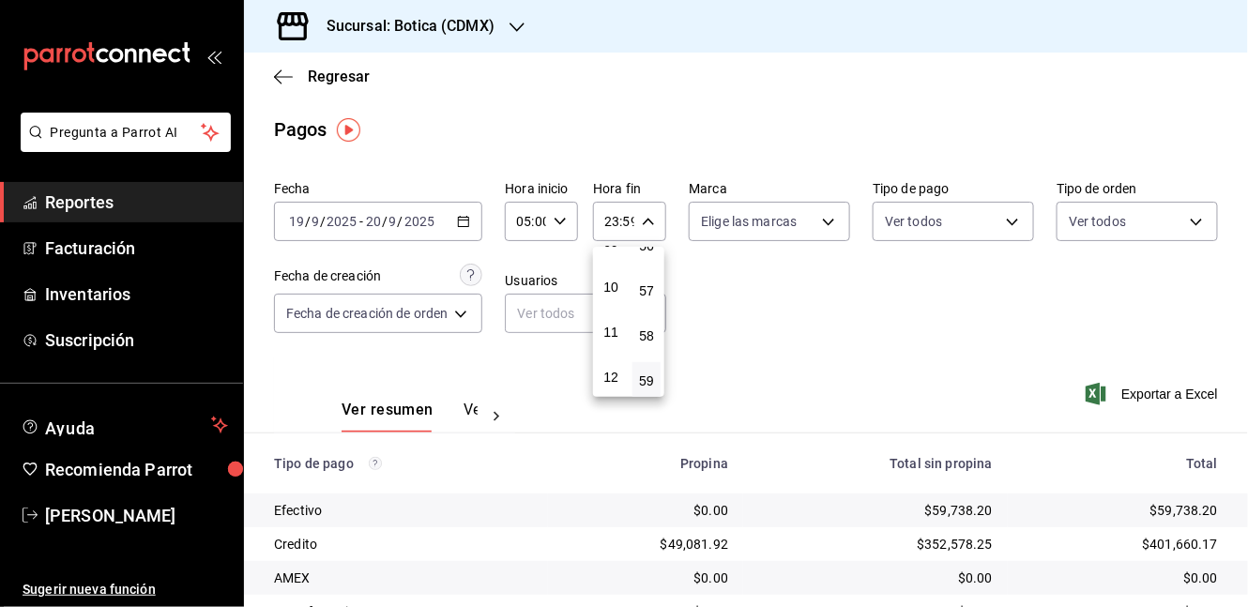
scroll to position [407, 0]
click at [618, 269] on button "09" at bounding box center [611, 268] width 28 height 38
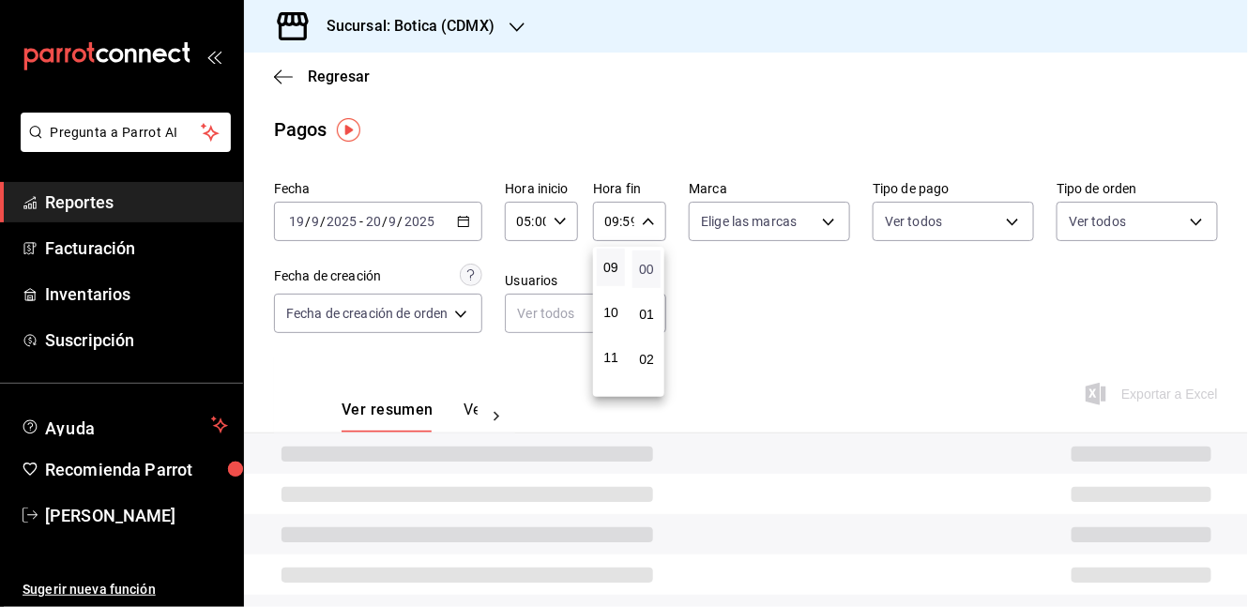
click at [647, 273] on span "00" at bounding box center [647, 269] width 6 height 15
type input "09:00"
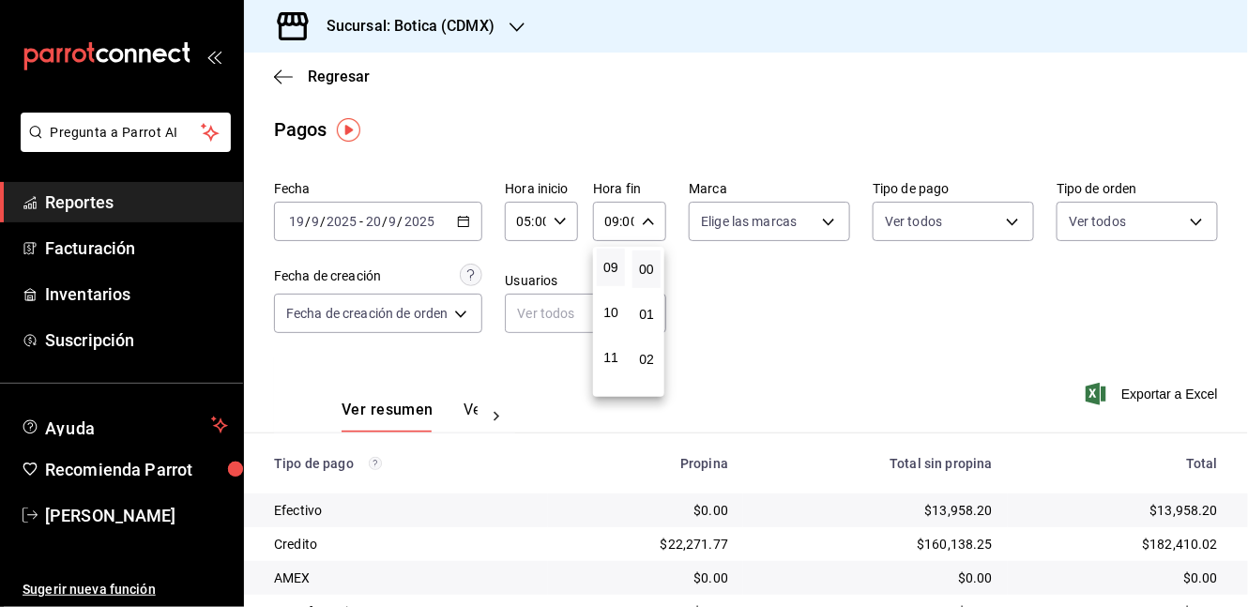
click at [691, 319] on div at bounding box center [624, 303] width 1248 height 607
click at [477, 222] on div "[DATE] [DATE] - [DATE] [DATE]" at bounding box center [378, 221] width 208 height 39
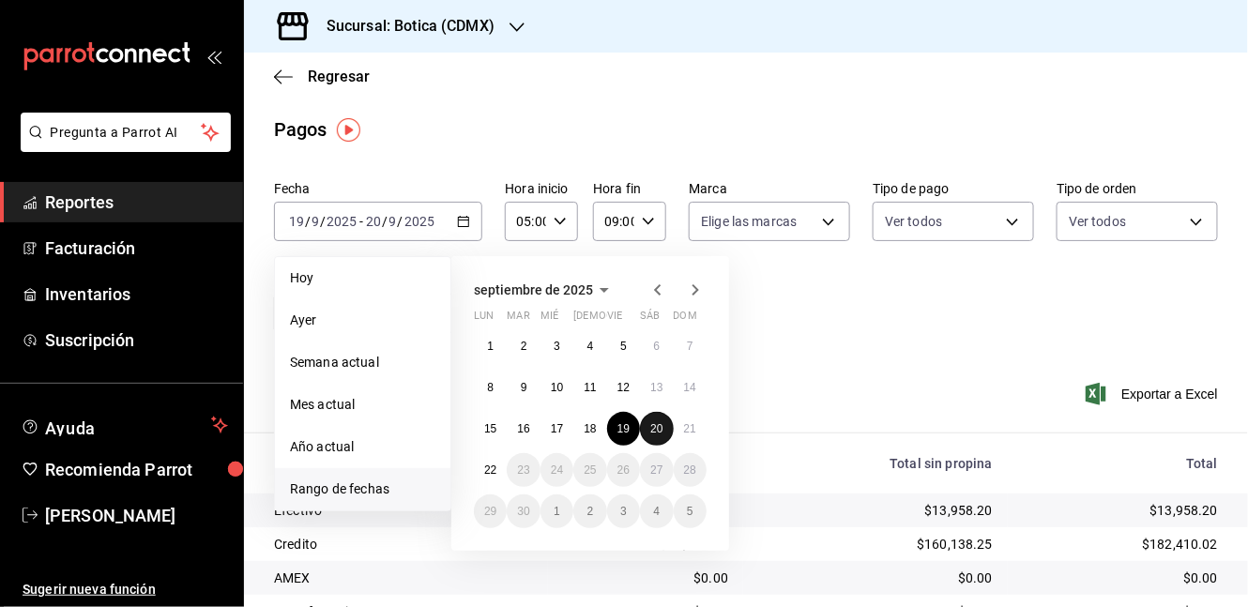
click at [664, 423] on button "20" at bounding box center [656, 429] width 33 height 34
click at [661, 430] on abbr "20" at bounding box center [656, 428] width 12 height 13
type input "00:00"
type input "23:59"
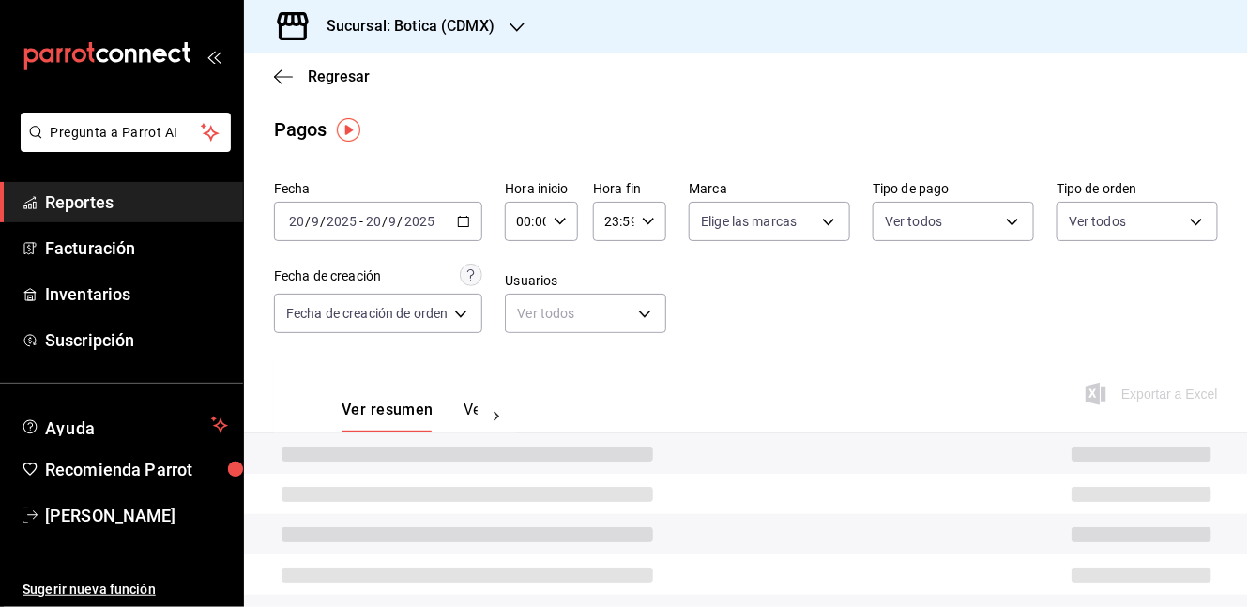
click at [682, 428] on div "Ver resumen Ver pagos Exportar a Excel" at bounding box center [746, 405] width 1004 height 99
click at [449, 221] on div "[DATE] [DATE] - [DATE] [DATE]" at bounding box center [378, 221] width 208 height 39
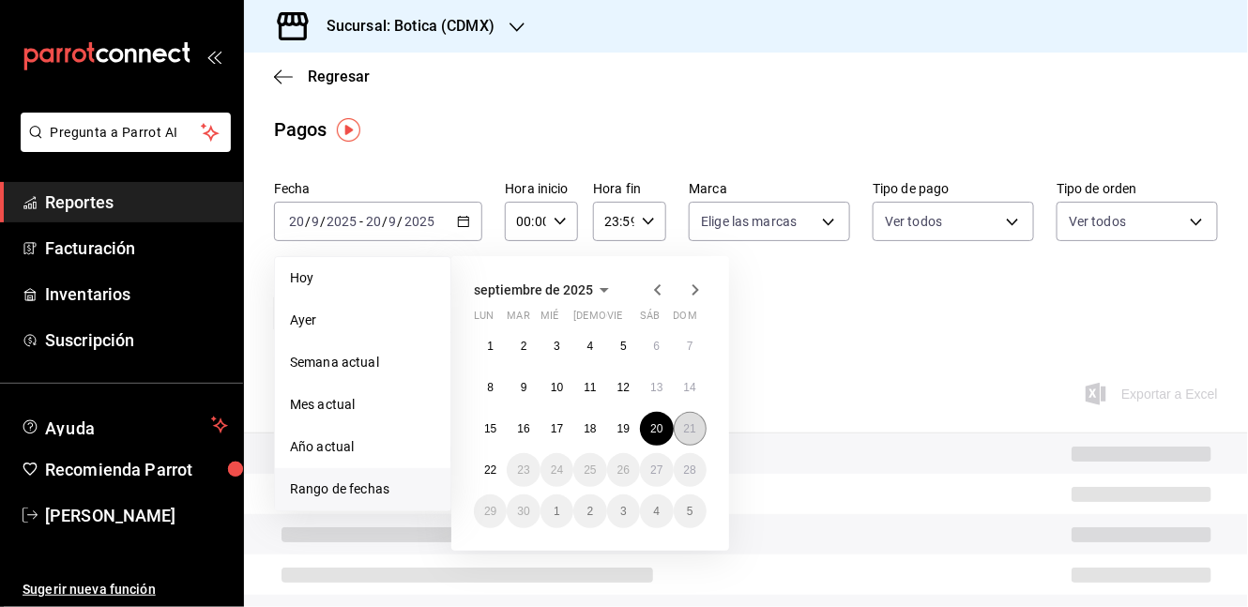
click at [681, 427] on button "21" at bounding box center [690, 429] width 33 height 34
click at [488, 468] on abbr "22" at bounding box center [490, 470] width 12 height 13
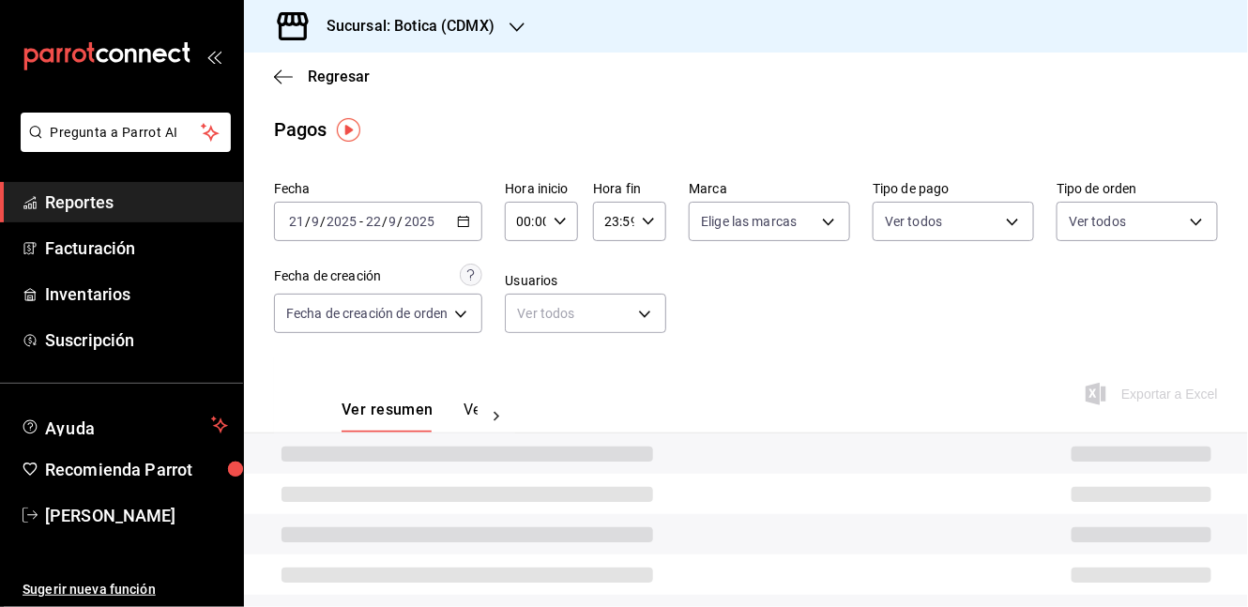
click at [556, 221] on \(Stroke\) "button" at bounding box center [560, 221] width 11 height 7
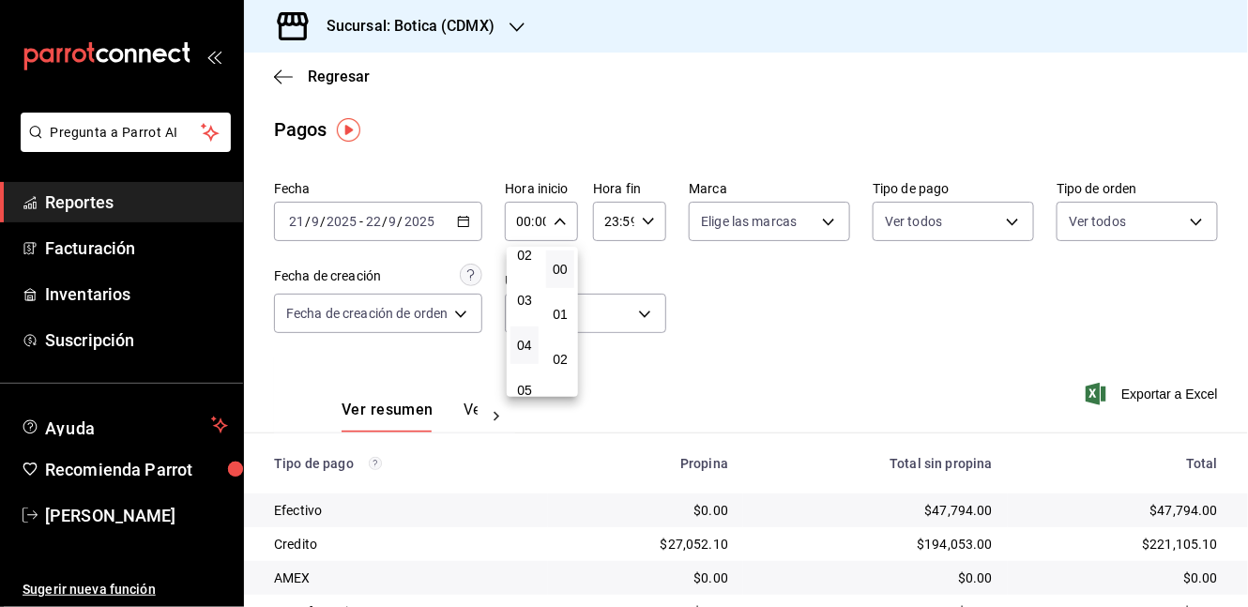
scroll to position [208, 0]
click at [525, 281] on span "05" at bounding box center [525, 286] width 6 height 15
type input "05:00"
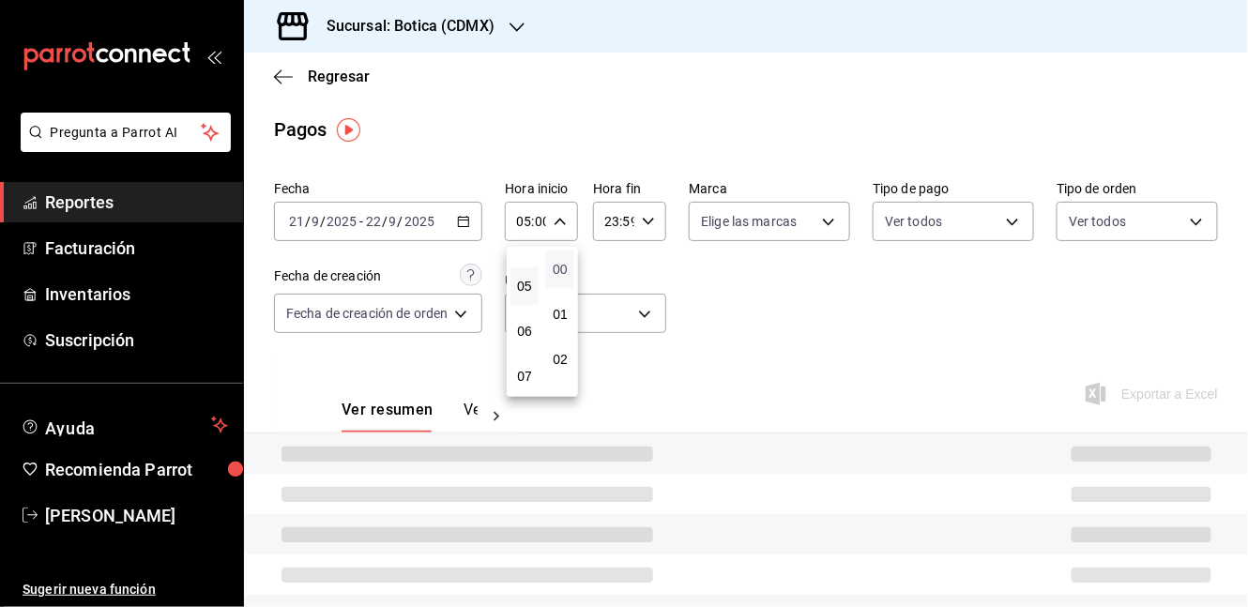
click at [557, 271] on span "00" at bounding box center [560, 269] width 6 height 15
click at [652, 226] on div at bounding box center [624, 303] width 1248 height 607
click at [650, 231] on div "23:59 Hora fin" at bounding box center [629, 221] width 73 height 39
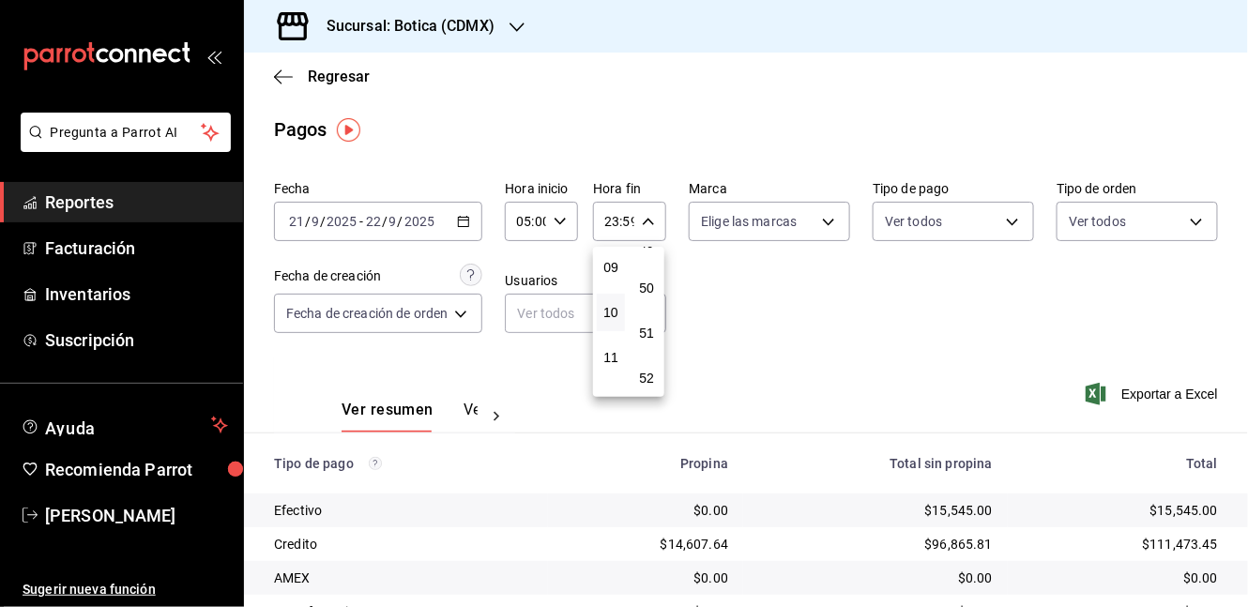
scroll to position [198, 0]
click at [620, 300] on button "05" at bounding box center [611, 297] width 28 height 38
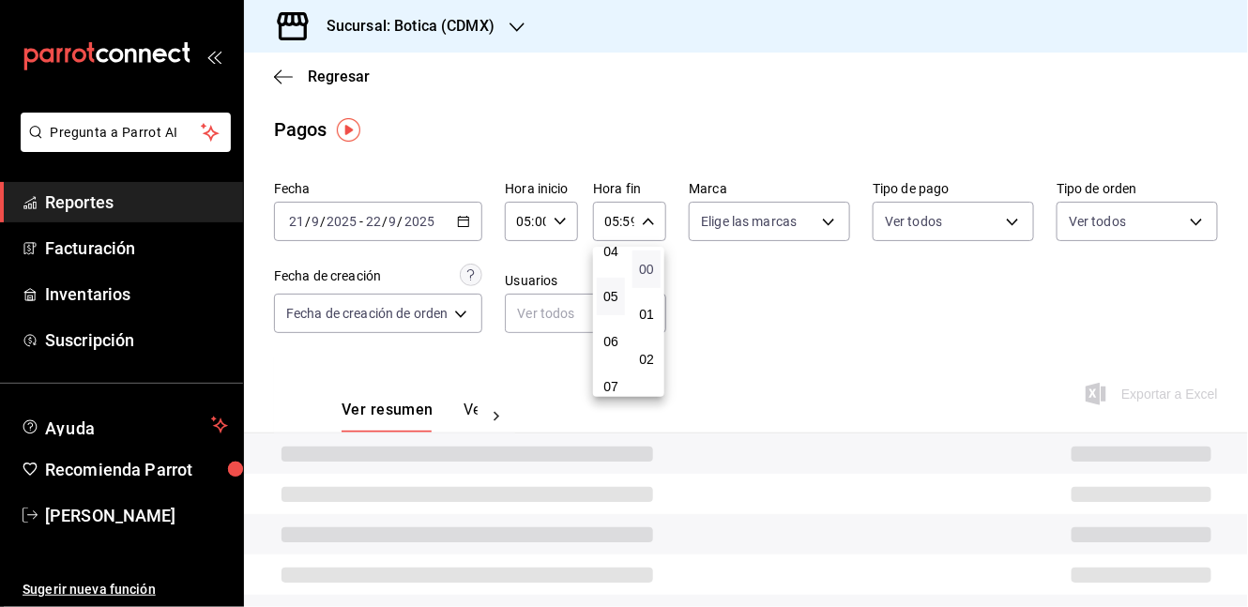
click at [649, 272] on span "00" at bounding box center [647, 269] width 6 height 15
type input "05:00"
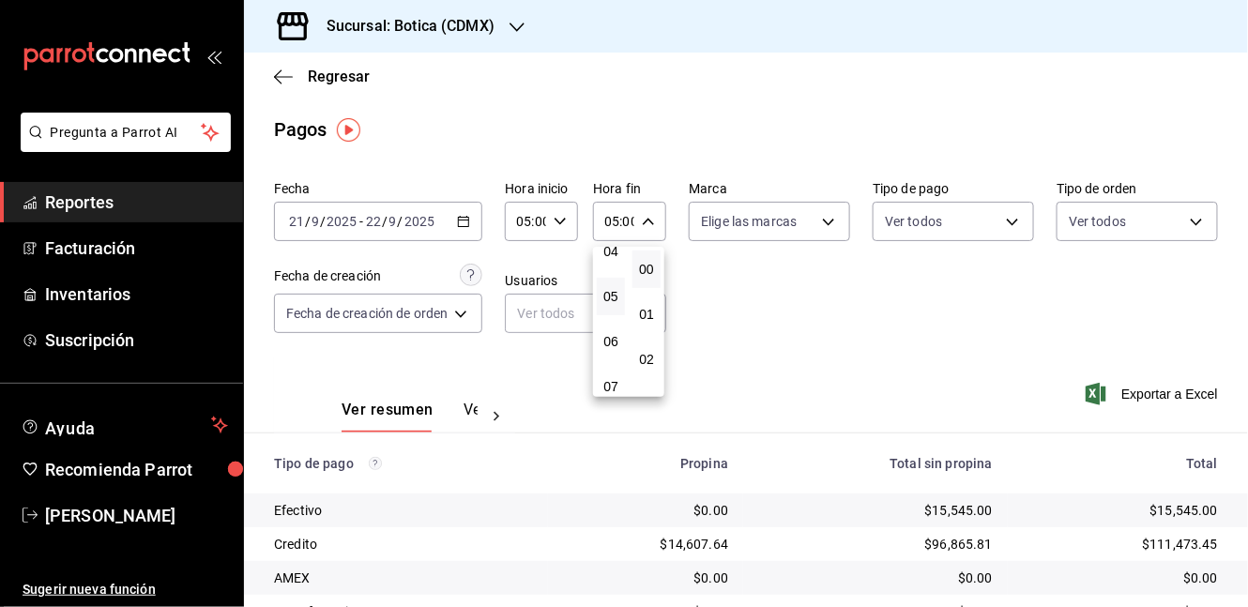
click at [815, 297] on div at bounding box center [624, 303] width 1248 height 607
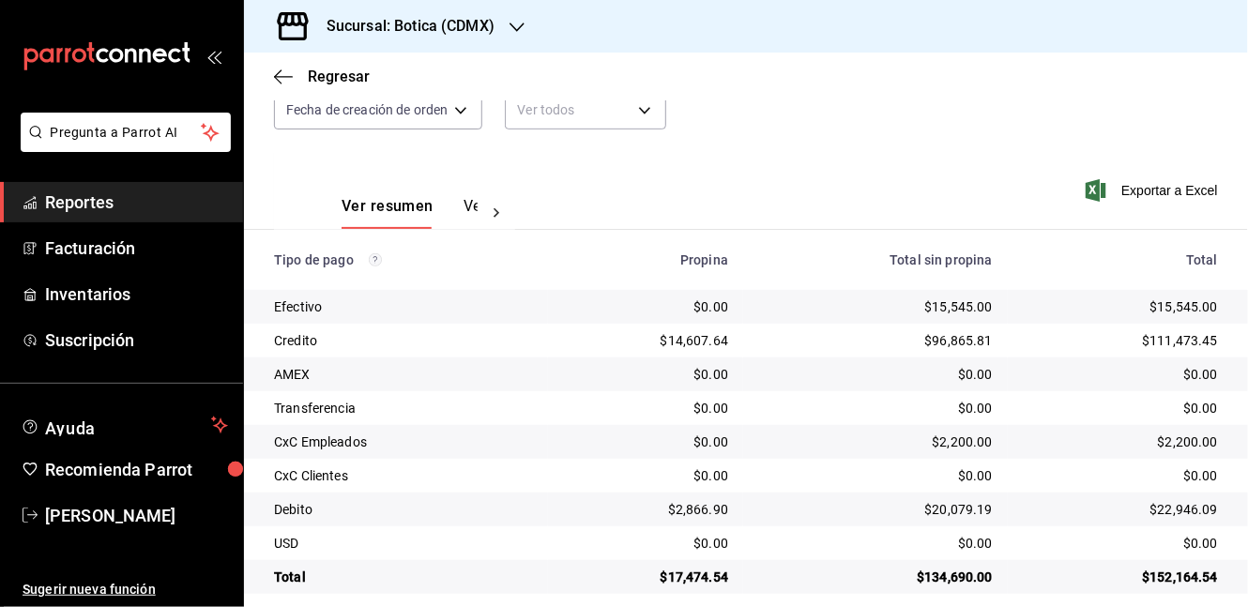
scroll to position [221, 0]
